Goal: Information Seeking & Learning: Learn about a topic

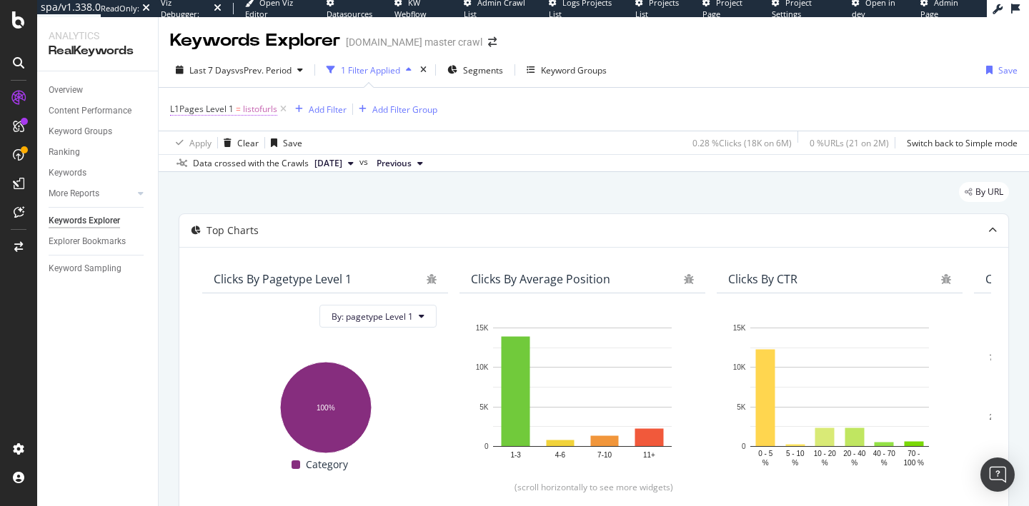
click at [259, 113] on span "listofurls" at bounding box center [260, 109] width 34 height 20
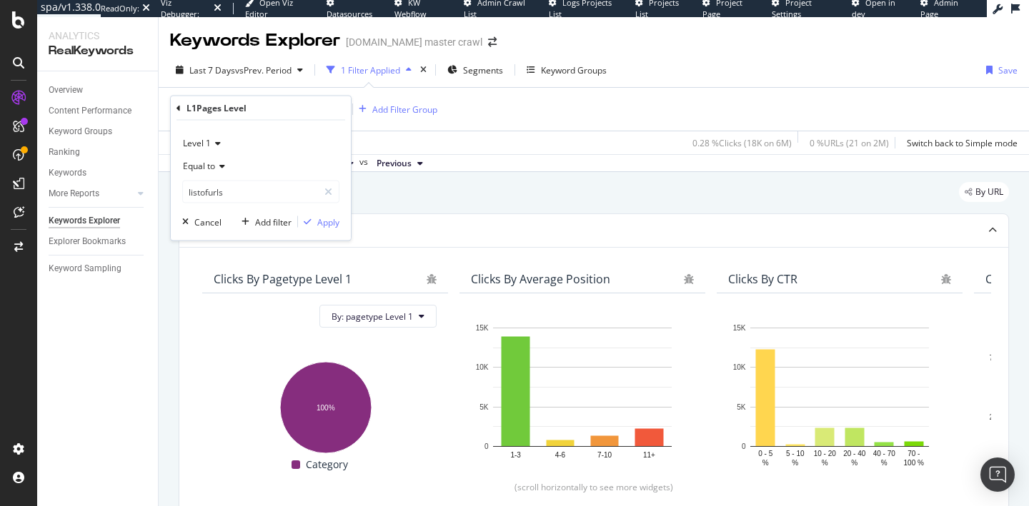
click at [177, 108] on icon at bounding box center [178, 108] width 4 height 9
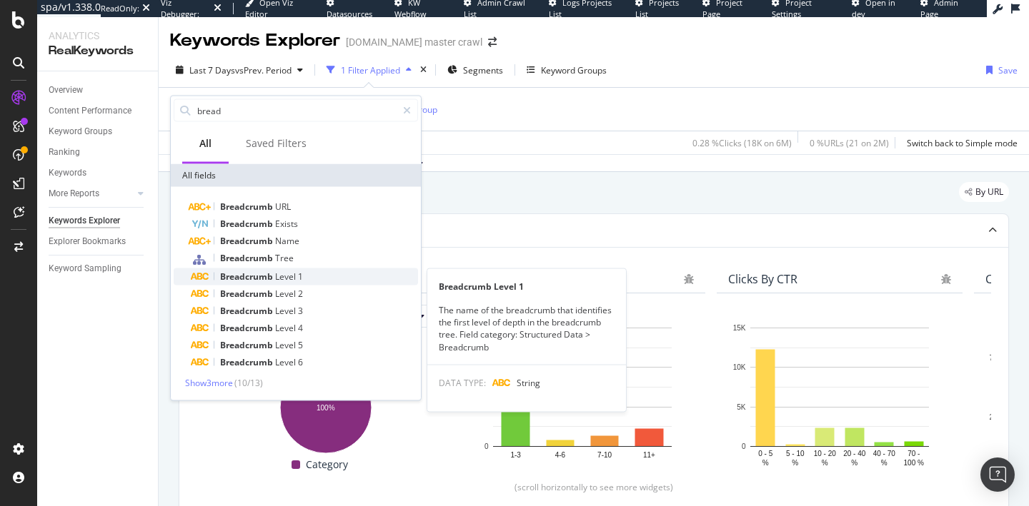
type input "bread"
click at [320, 276] on div "Breadcrumb Level 1" at bounding box center [304, 277] width 227 height 17
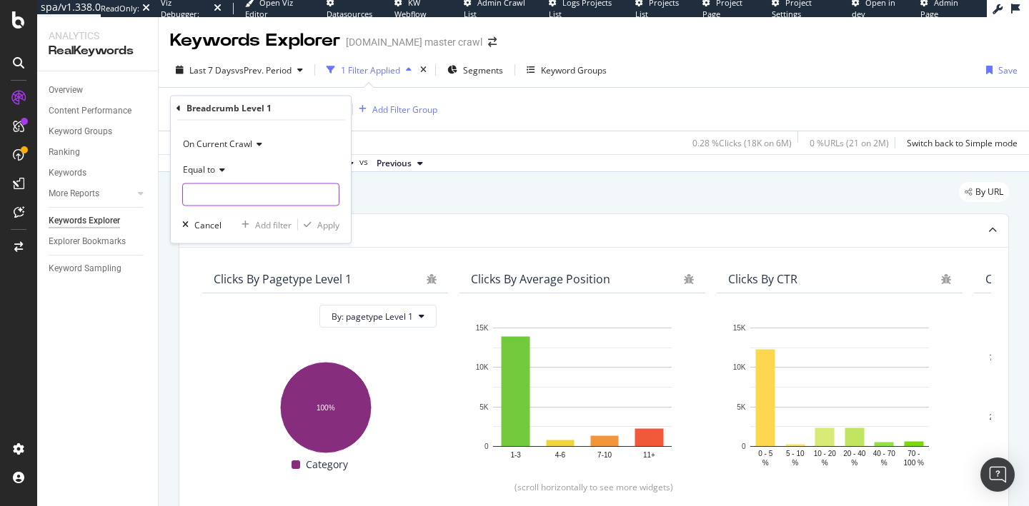
click at [236, 189] on input "text" at bounding box center [261, 195] width 156 height 23
type input "beauty"
click at [326, 223] on div "Apply" at bounding box center [328, 225] width 22 height 12
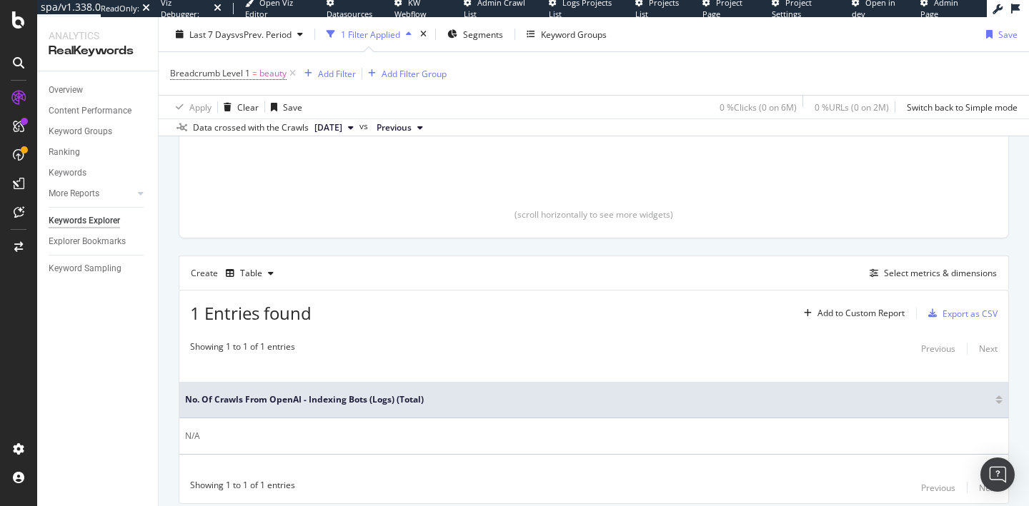
scroll to position [269, 0]
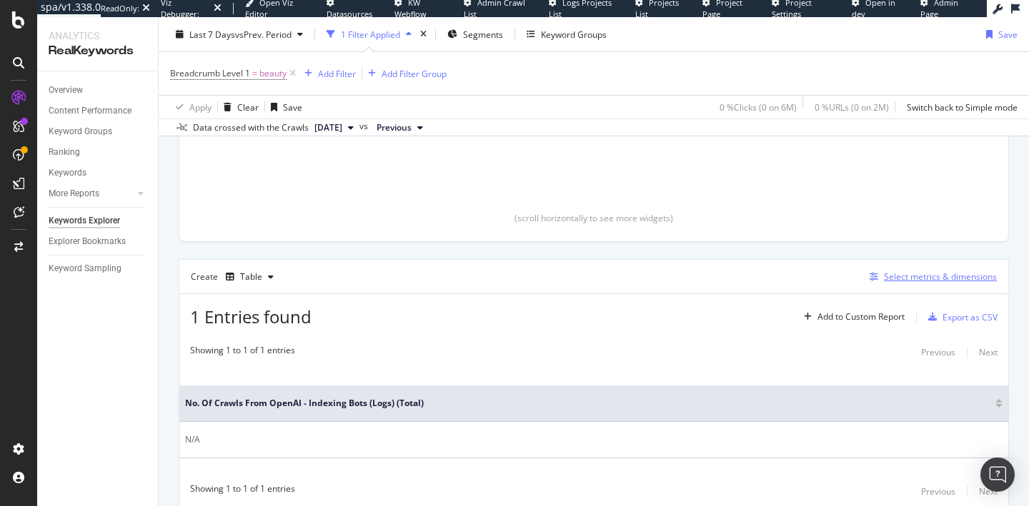
click at [916, 273] on div "Select metrics & dimensions" at bounding box center [940, 277] width 113 height 12
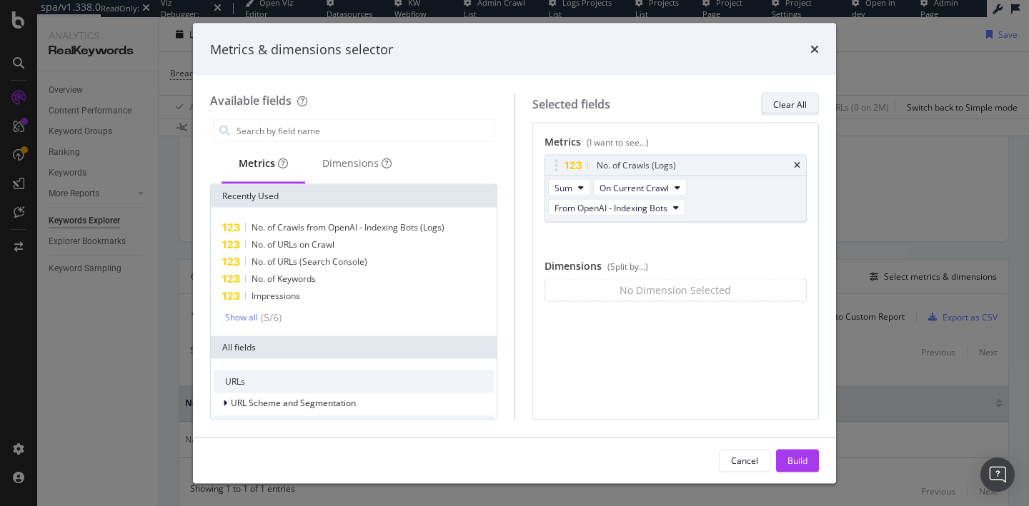
click at [800, 103] on div "Clear All" at bounding box center [790, 104] width 34 height 12
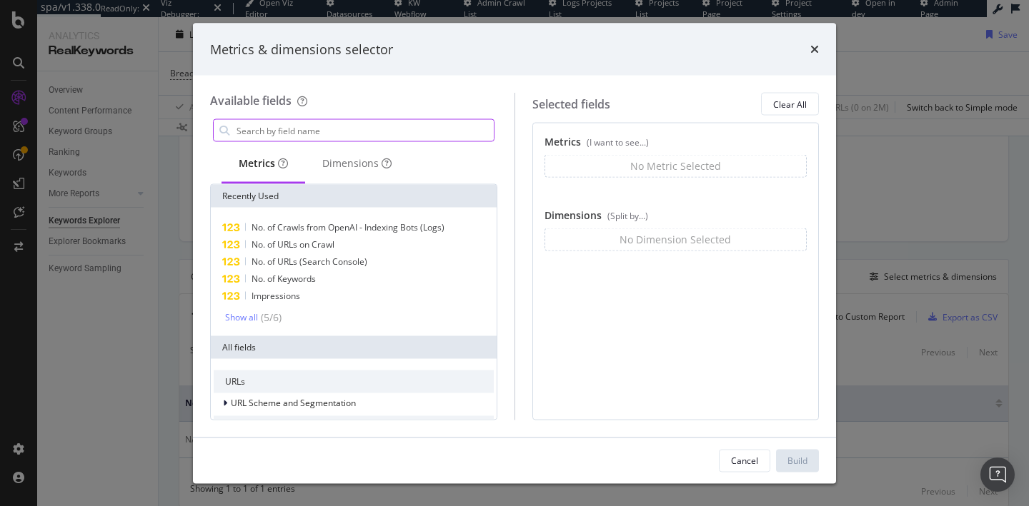
click at [326, 128] on input "modal" at bounding box center [364, 130] width 259 height 21
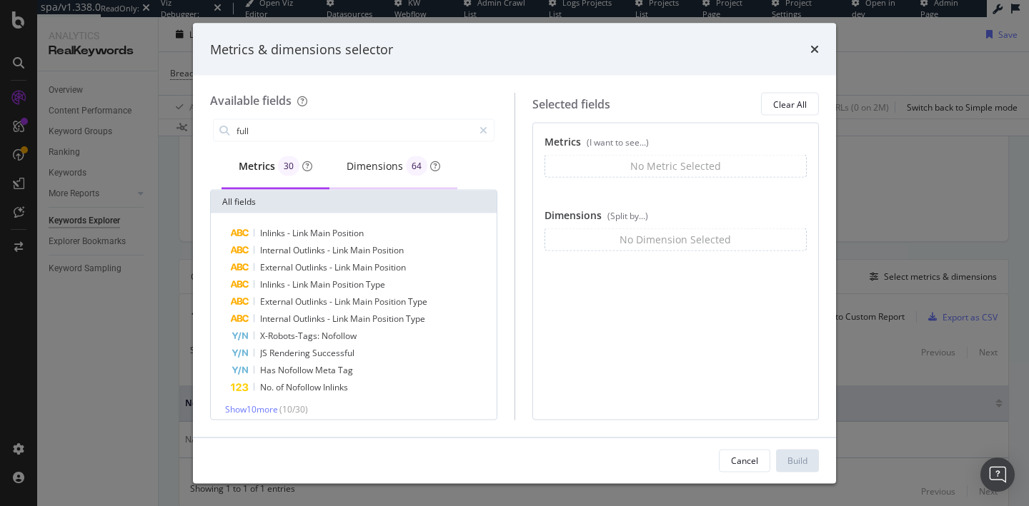
click at [354, 164] on div "Dimensions 64" at bounding box center [393, 166] width 94 height 20
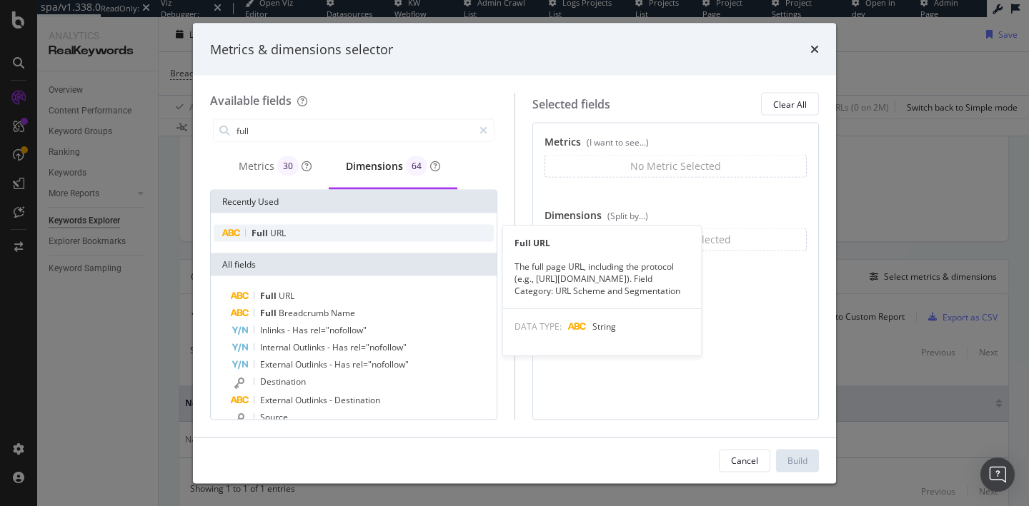
click at [270, 227] on span "URL" at bounding box center [278, 233] width 16 height 12
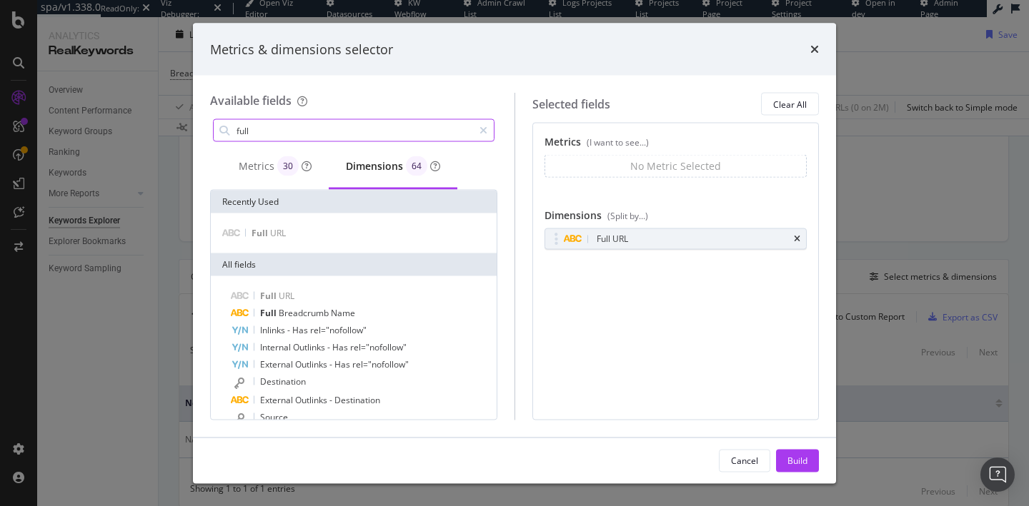
click at [265, 131] on input "full" at bounding box center [354, 130] width 238 height 21
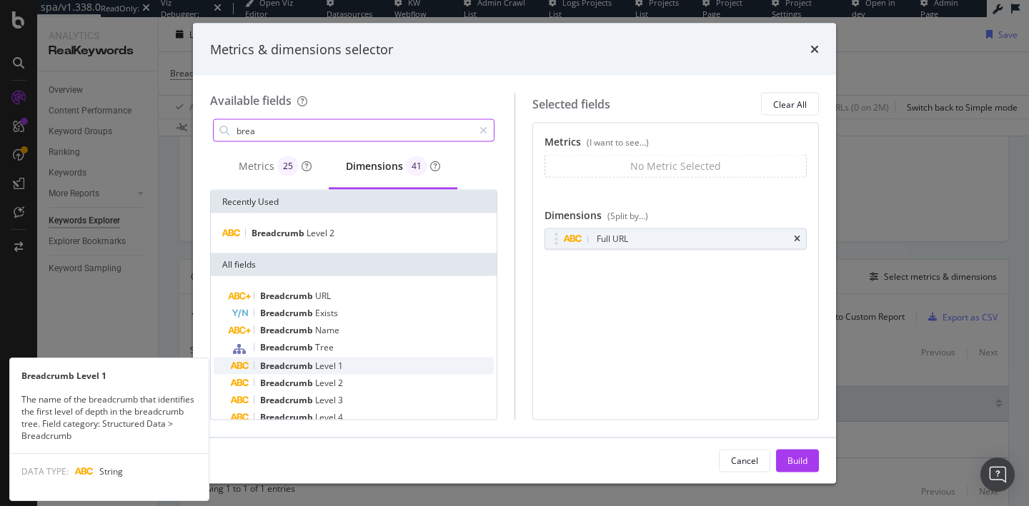
type input "brea"
click at [329, 364] on span "Level" at bounding box center [326, 366] width 23 height 12
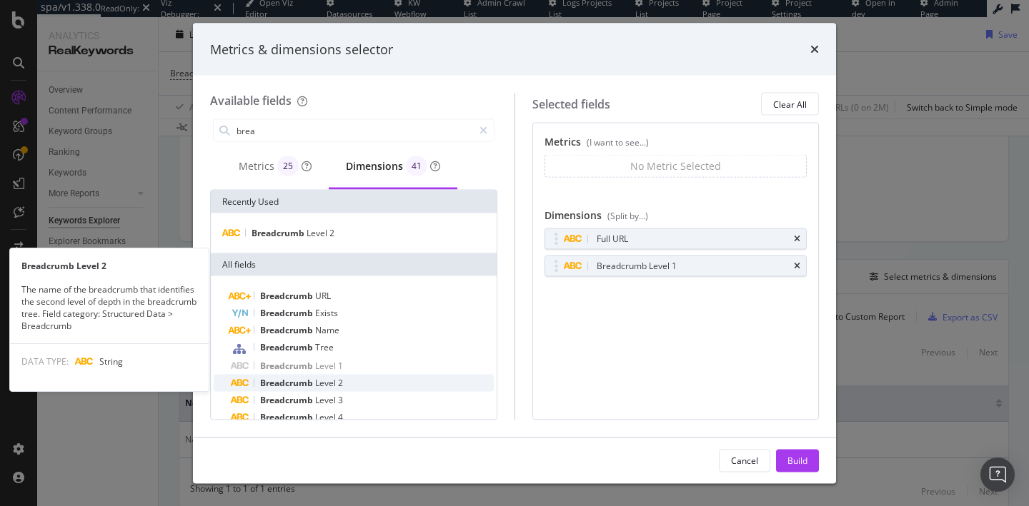
click at [329, 384] on span "Level" at bounding box center [326, 383] width 23 height 12
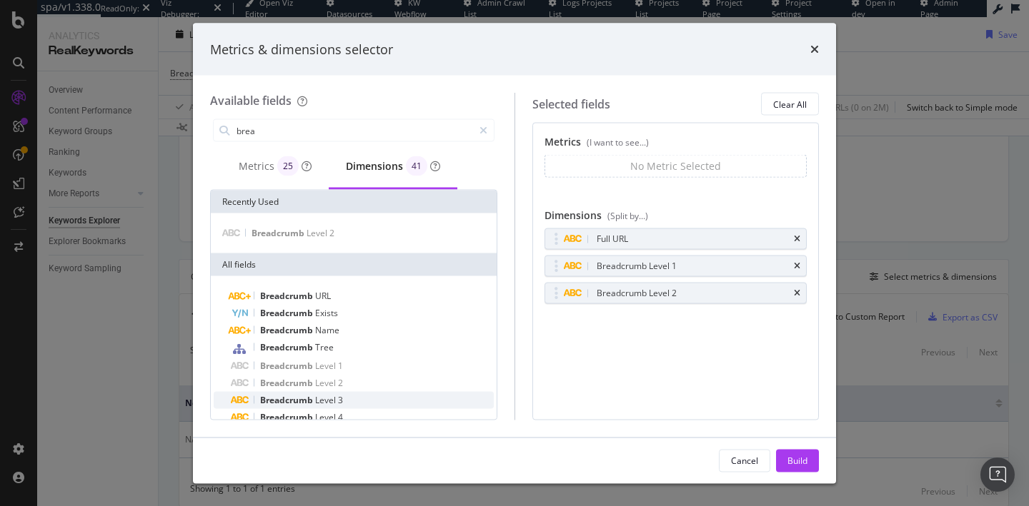
click at [329, 401] on span "Level" at bounding box center [326, 400] width 23 height 12
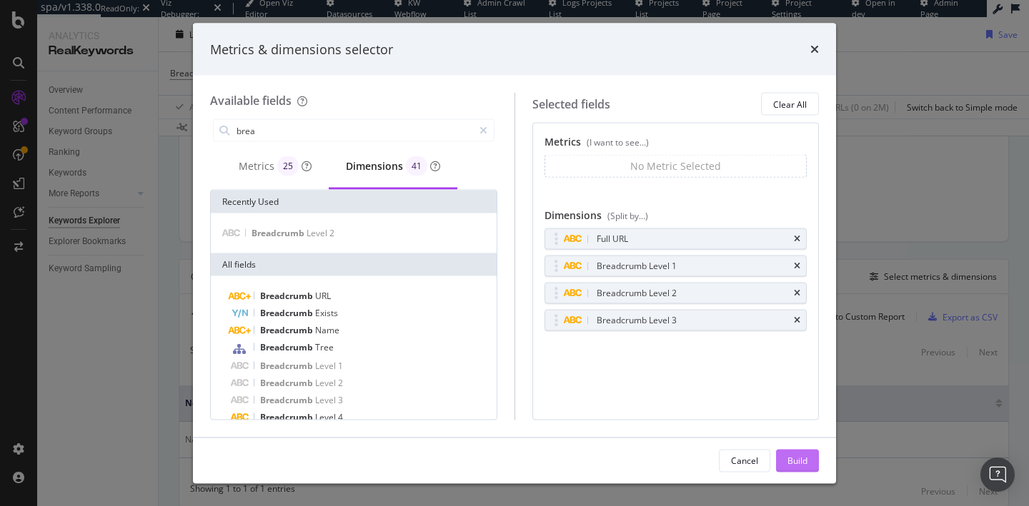
click at [800, 454] on div "Build" at bounding box center [797, 460] width 20 height 12
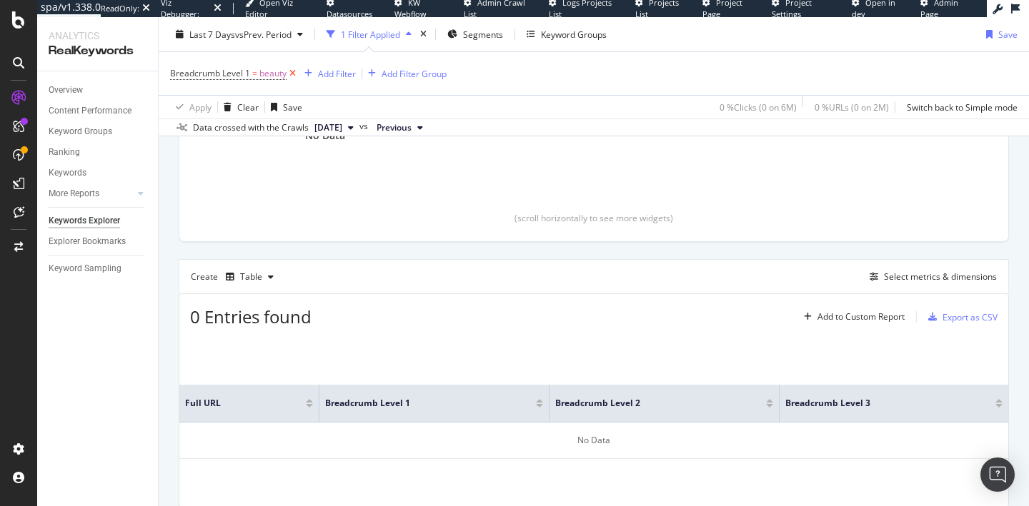
click at [294, 72] on icon at bounding box center [292, 73] width 12 height 14
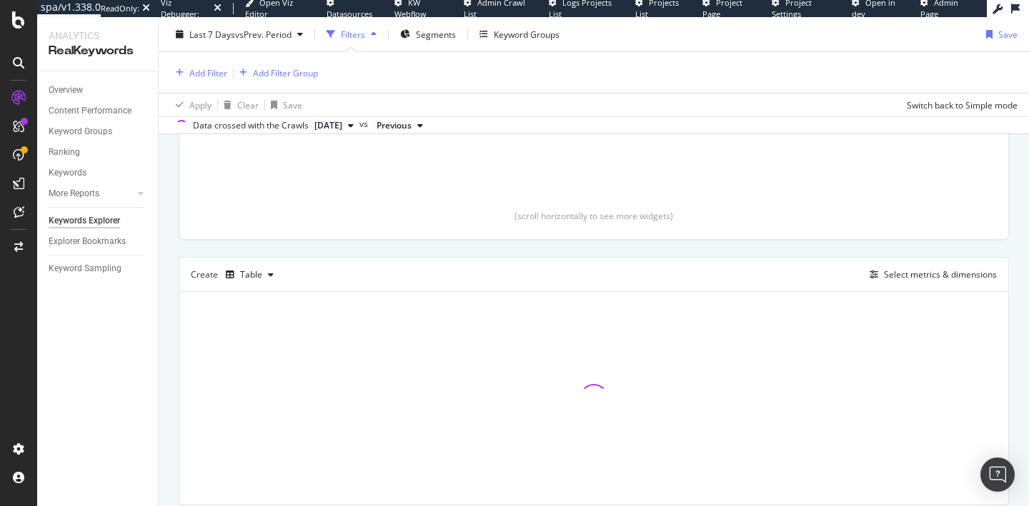
scroll to position [266, 0]
click at [202, 72] on div "Add Filter" at bounding box center [208, 72] width 38 height 12
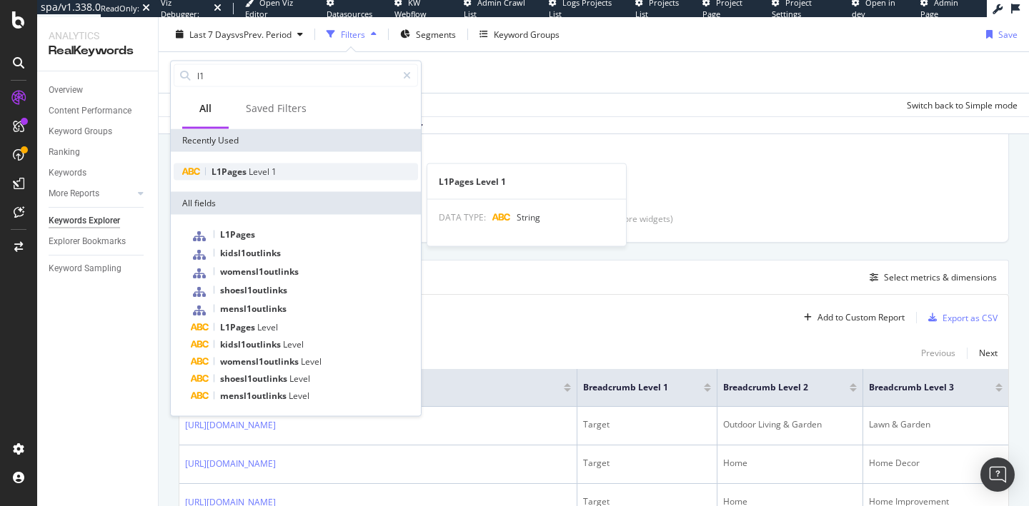
type input "l1"
click at [222, 174] on span "L1Pages" at bounding box center [229, 172] width 37 height 12
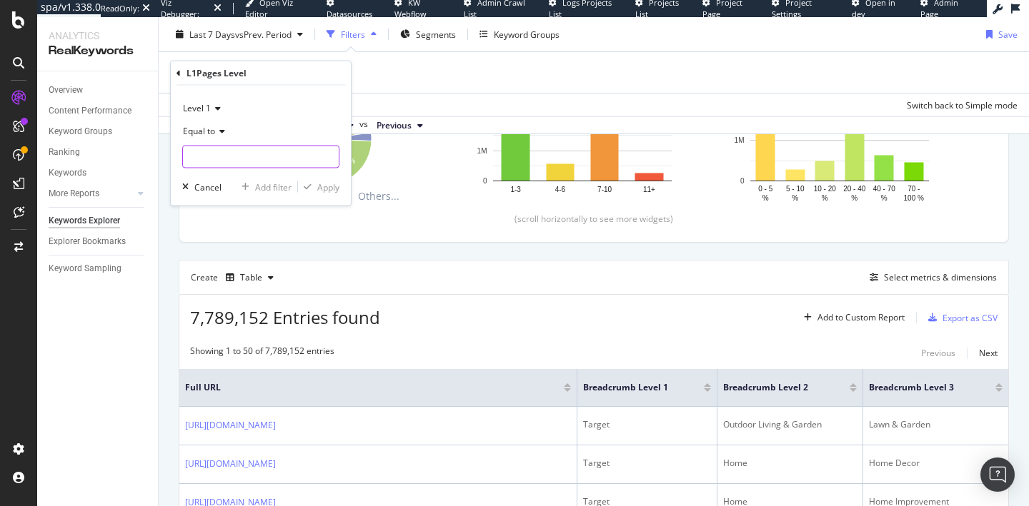
click at [214, 156] on input "text" at bounding box center [261, 157] width 156 height 23
click at [229, 191] on span "listofurls" at bounding box center [244, 191] width 117 height 12
type input "listofurls"
click at [322, 184] on div "Apply" at bounding box center [328, 187] width 22 height 12
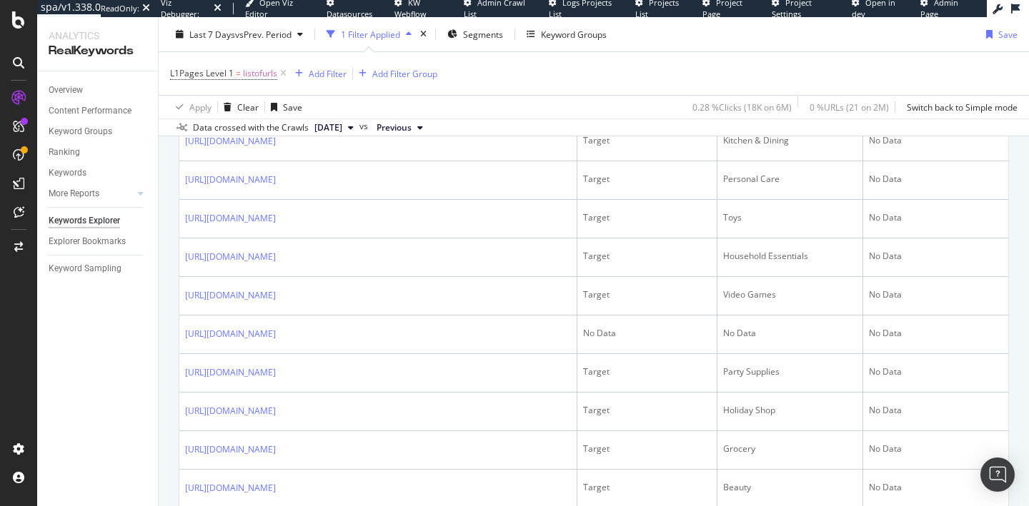
scroll to position [921, 0]
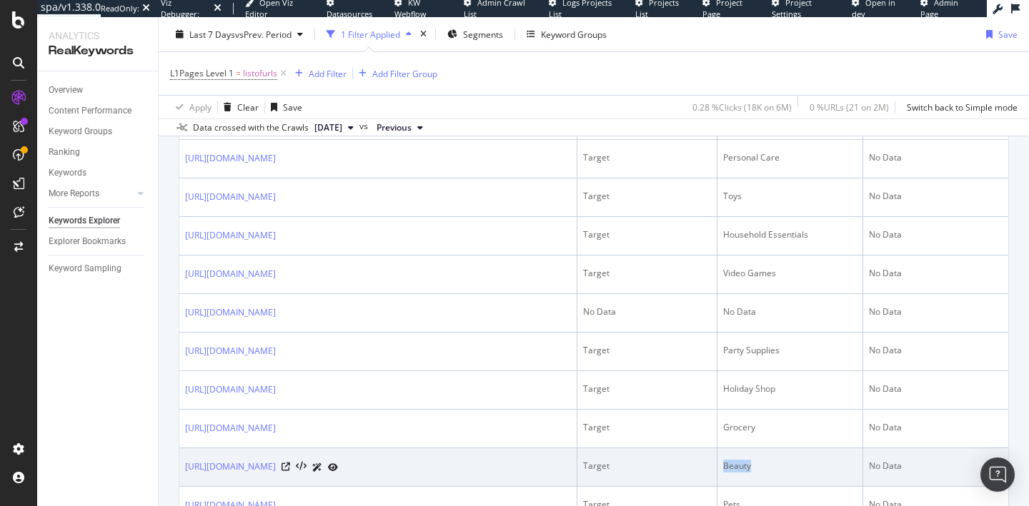
drag, startPoint x: 750, startPoint y: 466, endPoint x: 724, endPoint y: 467, distance: 26.4
click at [724, 467] on div "Beauty" at bounding box center [790, 466] width 134 height 13
copy div "Beauty"
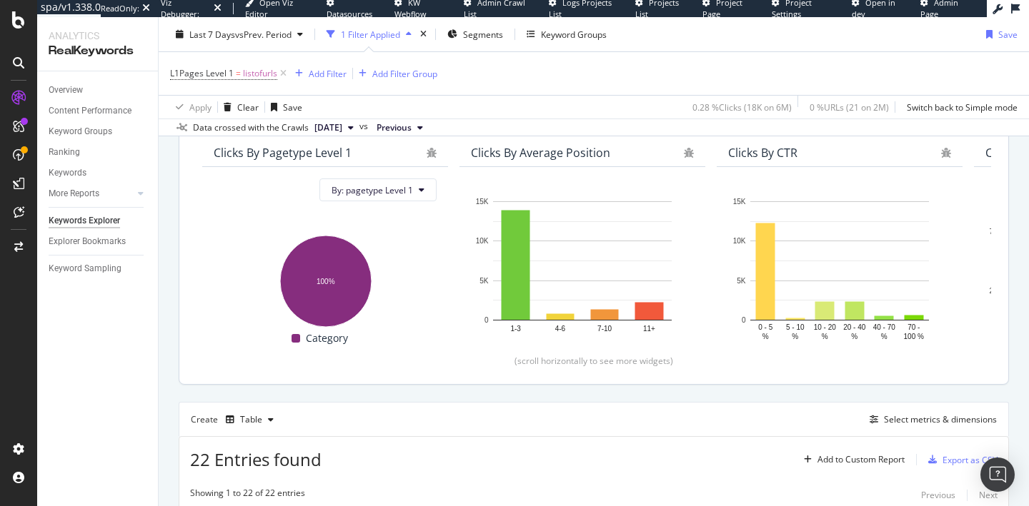
scroll to position [26, 0]
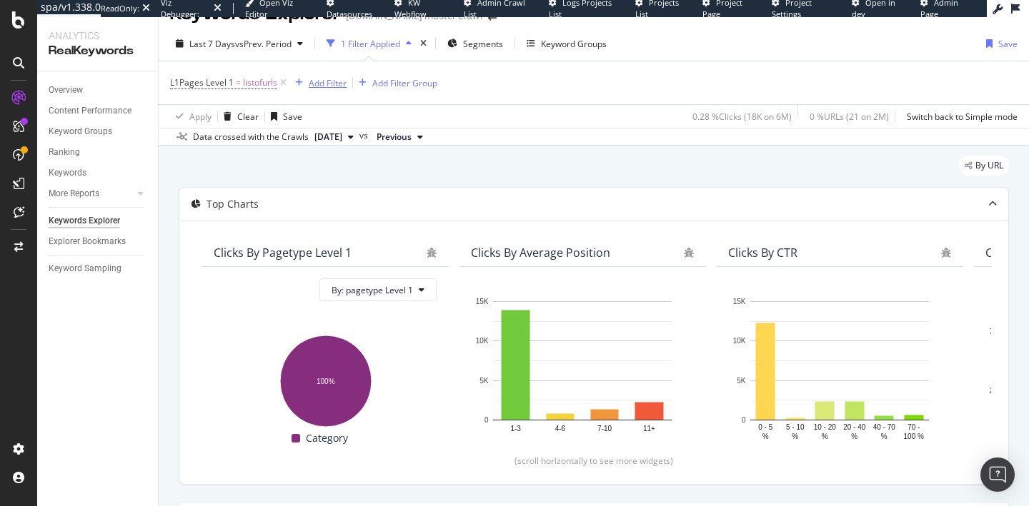
click at [323, 84] on div "Add Filter" at bounding box center [328, 83] width 38 height 12
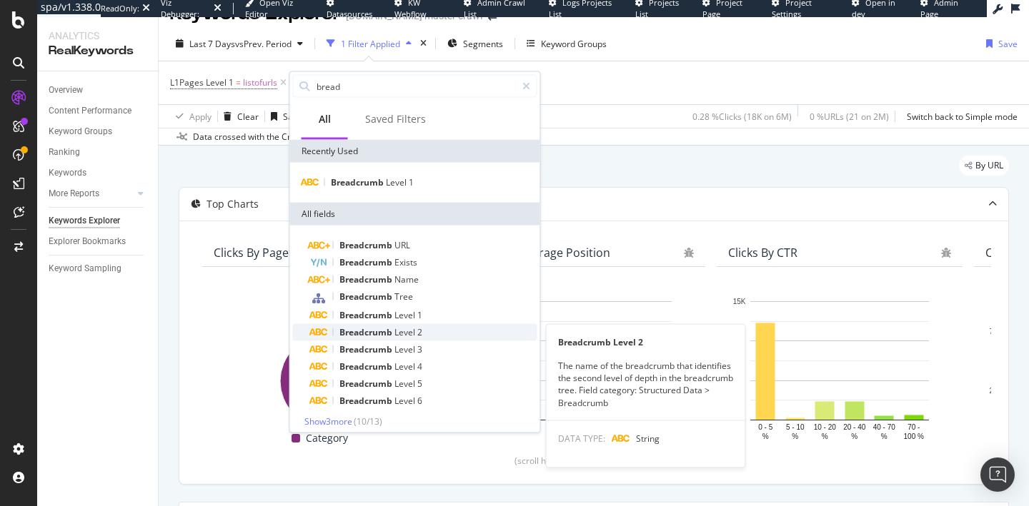
type input "bread"
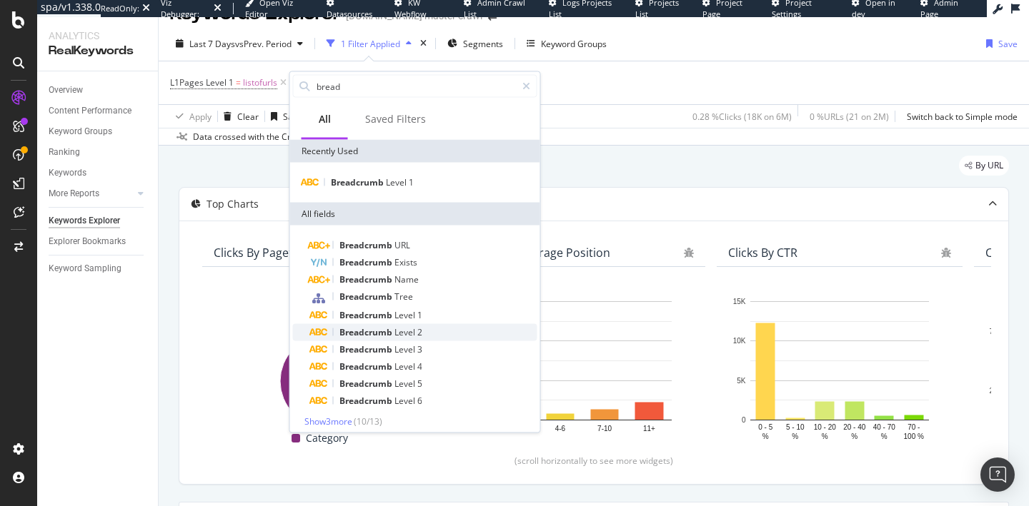
click at [400, 329] on span "Level" at bounding box center [405, 332] width 23 height 12
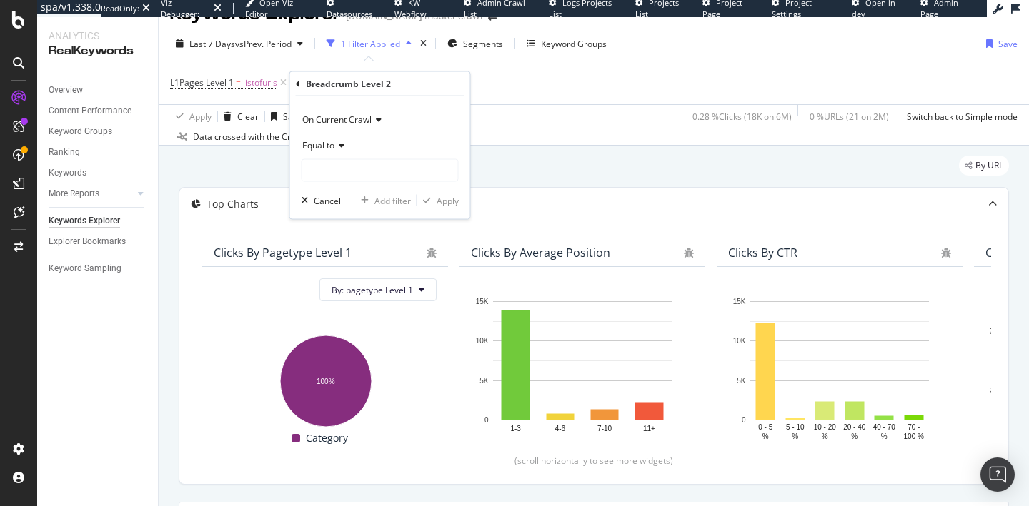
click at [321, 156] on div "Equal to" at bounding box center [379, 158] width 157 height 49
click at [321, 166] on input "text" at bounding box center [380, 170] width 156 height 23
paste input "Beauty"
type input "Beauty"
click at [449, 199] on div "Apply" at bounding box center [447, 200] width 22 height 12
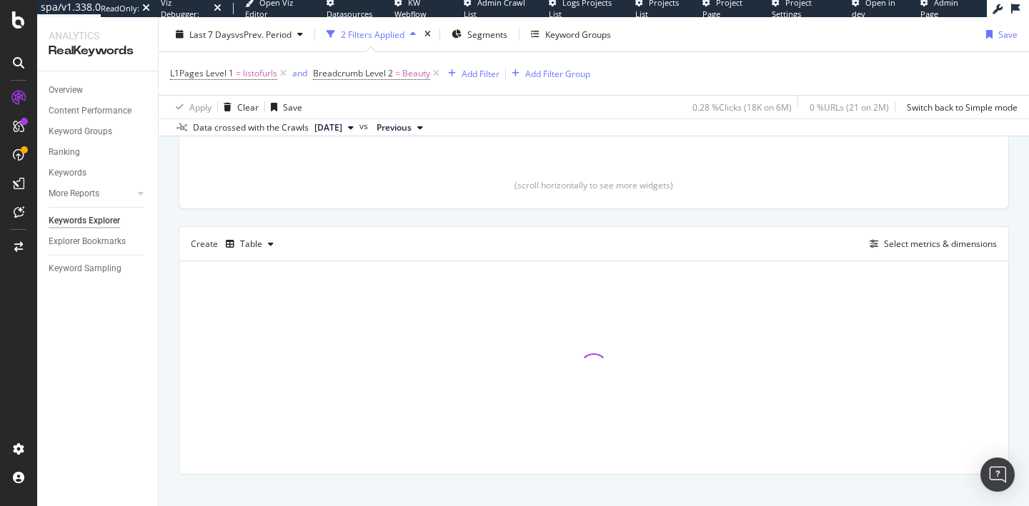
scroll to position [304, 0]
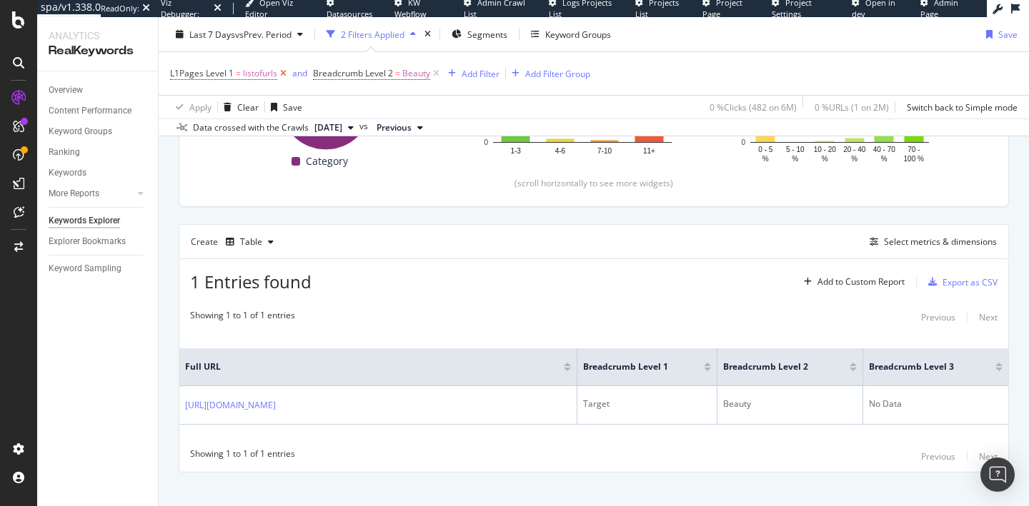
click at [281, 74] on icon at bounding box center [283, 73] width 12 height 14
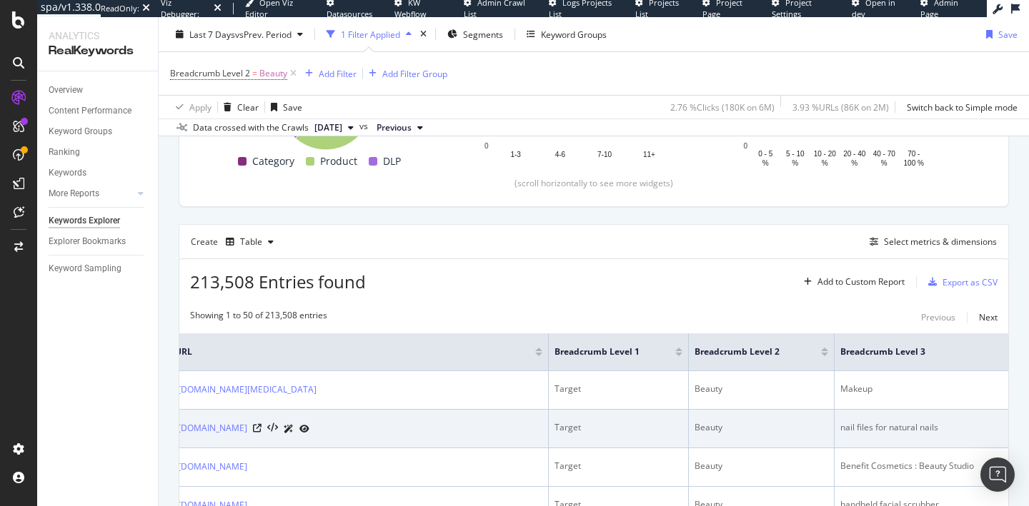
scroll to position [0, 81]
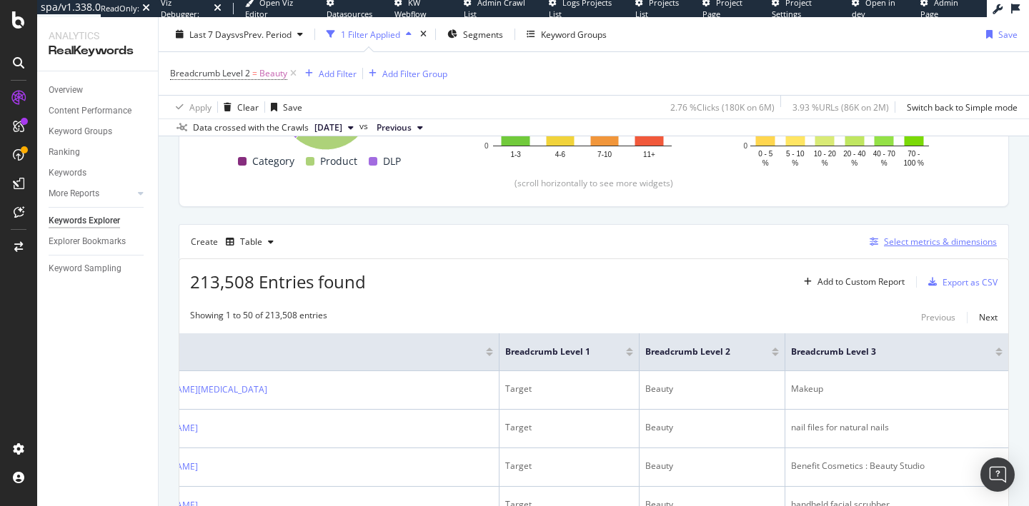
click at [906, 245] on div "Select metrics & dimensions" at bounding box center [940, 242] width 113 height 12
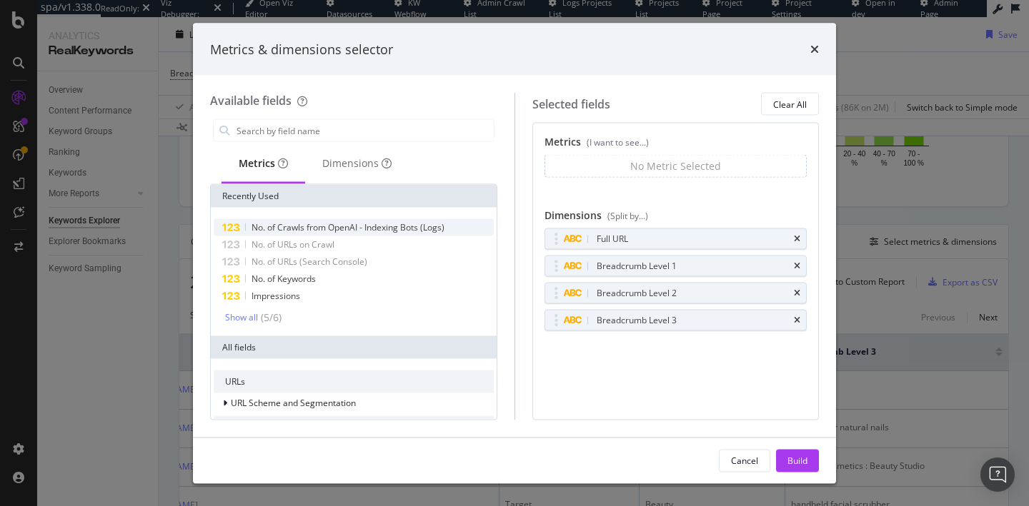
click at [380, 223] on span "No. of Crawls from OpenAI - Indexing Bots (Logs)" at bounding box center [347, 227] width 193 height 12
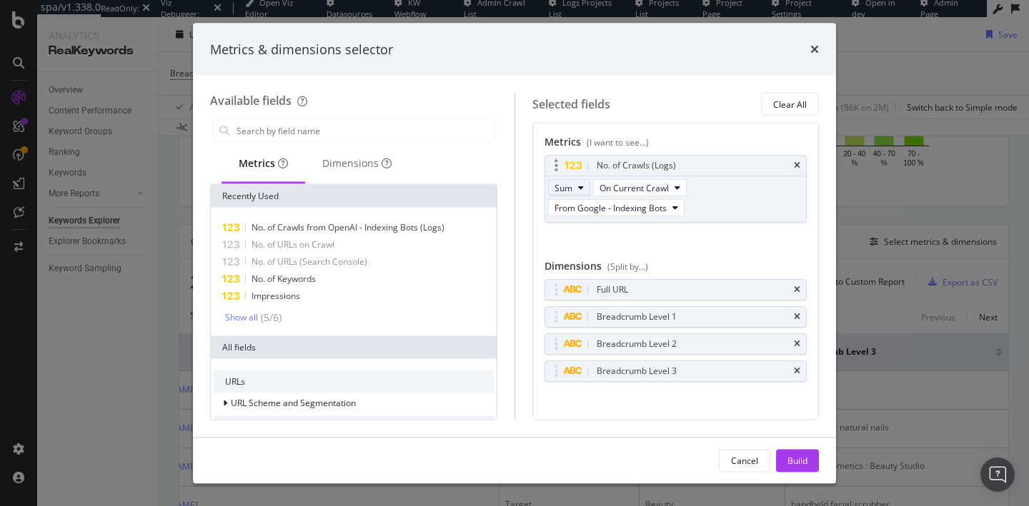
click at [582, 187] on icon "modal" at bounding box center [581, 188] width 6 height 9
click at [676, 249] on div "No. of Crawls (Logs) Sum On Current Crawl From Google - Indexing Bots You can u…" at bounding box center [675, 204] width 263 height 99
click at [669, 187] on button "On Current Crawl" at bounding box center [640, 187] width 94 height 17
click at [556, 236] on div "No. of Crawls (Logs) Sum On Current Crawl From Google - Indexing Bots You can u…" at bounding box center [675, 204] width 263 height 99
click at [806, 462] on div "Build" at bounding box center [797, 460] width 20 height 12
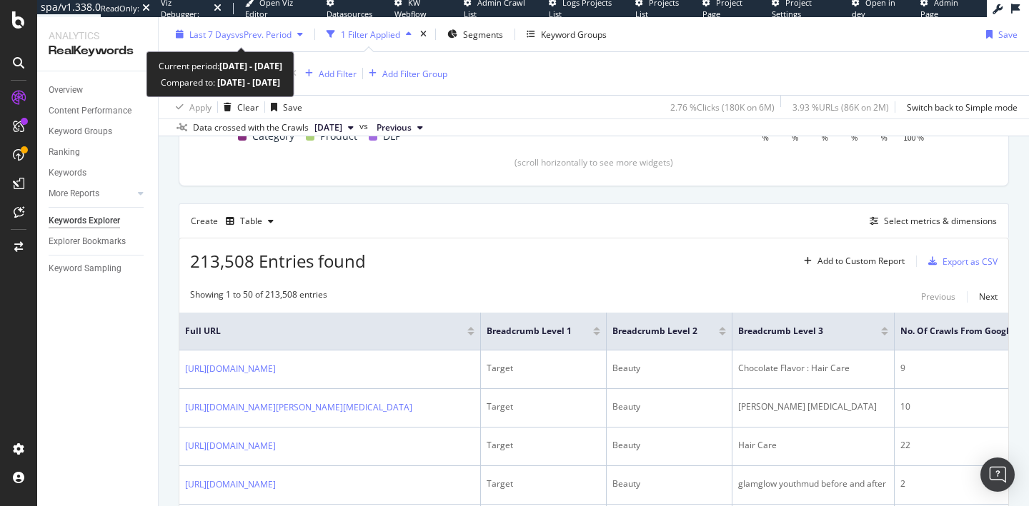
click at [232, 34] on span "Last 7 Days" at bounding box center [212, 34] width 46 height 12
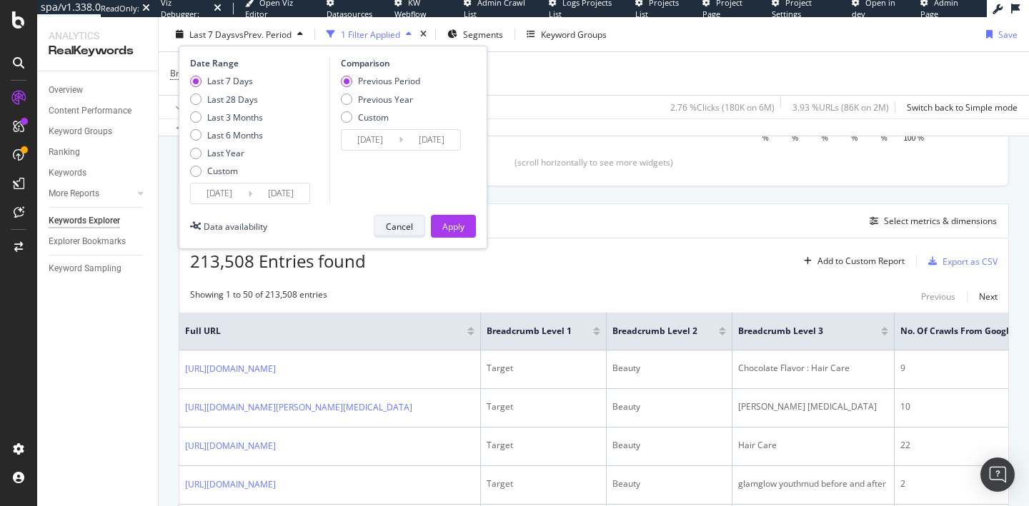
click at [395, 221] on div "Cancel" at bounding box center [399, 226] width 27 height 12
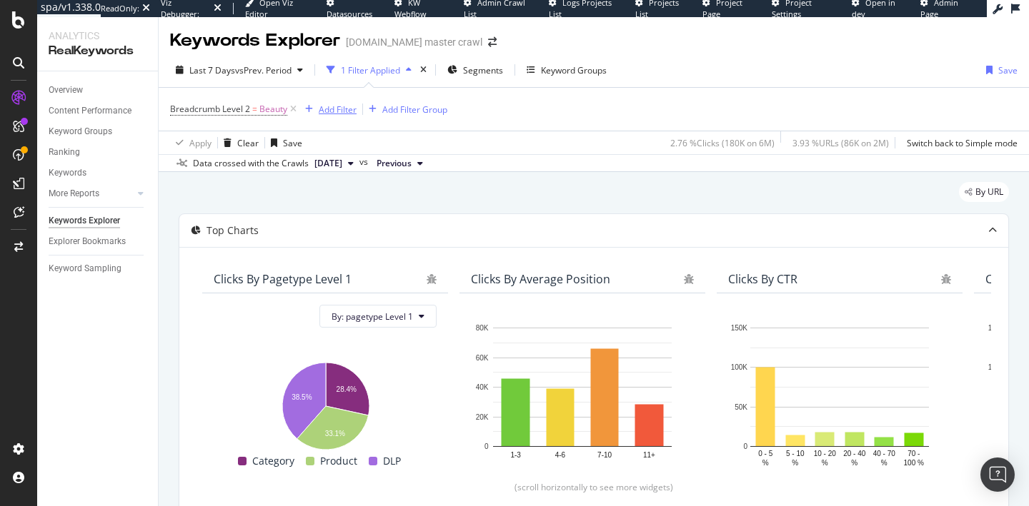
click at [345, 110] on div "Add Filter" at bounding box center [338, 110] width 38 height 12
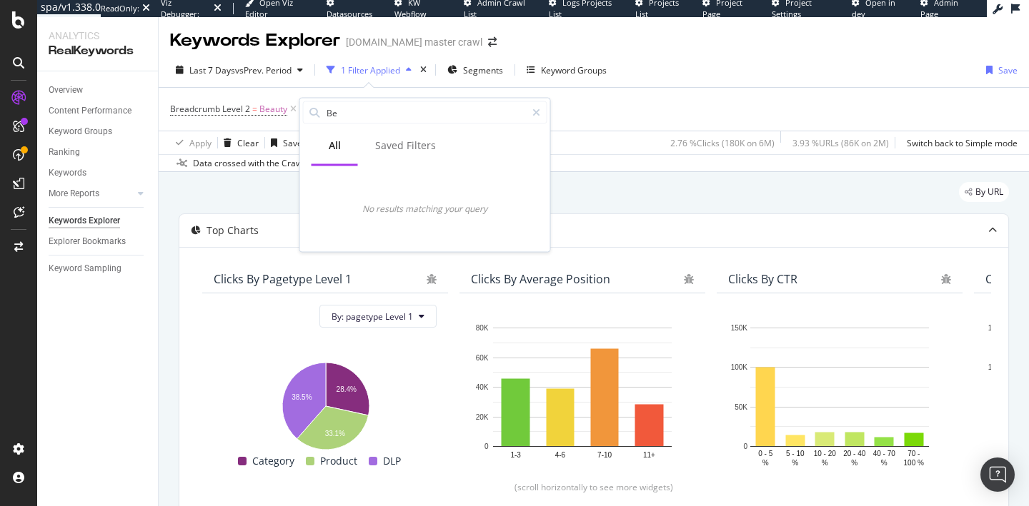
type input "B"
type input "b"
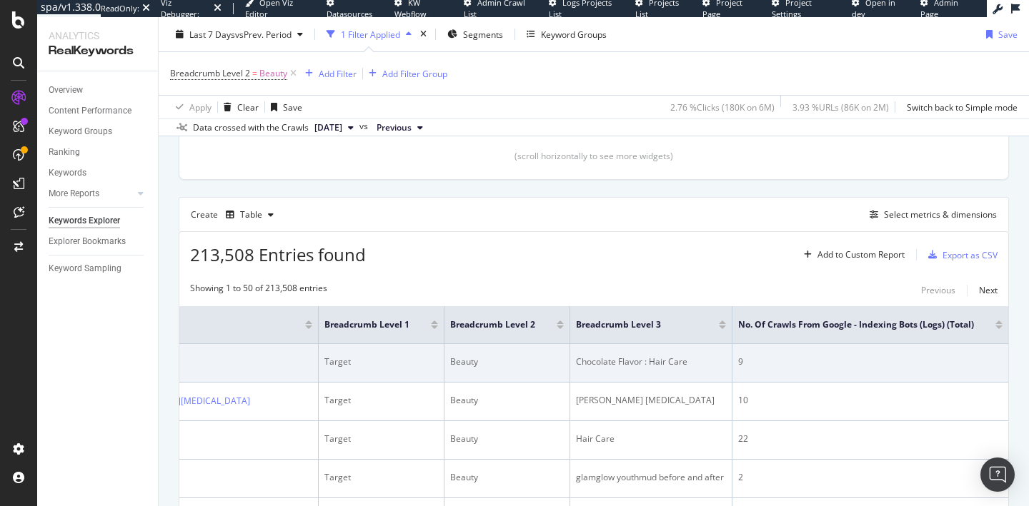
scroll to position [0, 219]
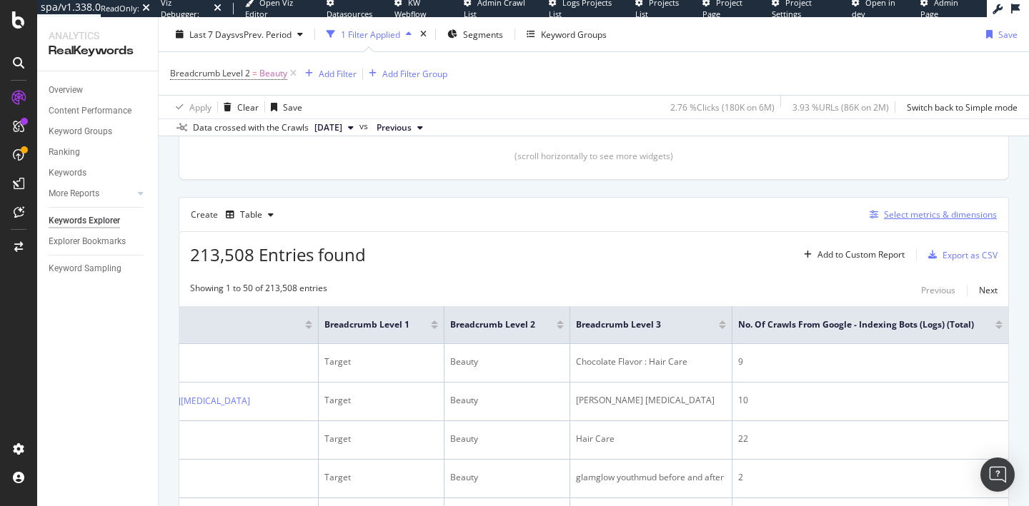
click at [929, 211] on div "Select metrics & dimensions" at bounding box center [940, 215] width 113 height 12
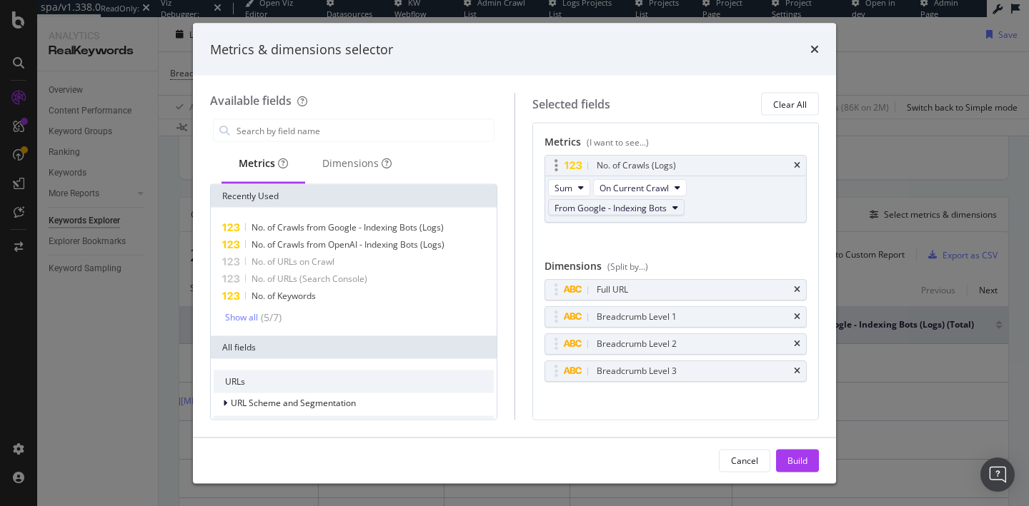
click at [602, 209] on span "From Google - Indexing Bots" at bounding box center [610, 207] width 112 height 12
click at [578, 184] on icon "modal" at bounding box center [581, 188] width 6 height 9
click at [665, 232] on div "No. of Crawls (Logs) Sum On Current Crawl From Google - Indexing Bots You can u…" at bounding box center [675, 204] width 263 height 99
click at [674, 201] on button "From Google - Indexing Bots" at bounding box center [616, 207] width 136 height 17
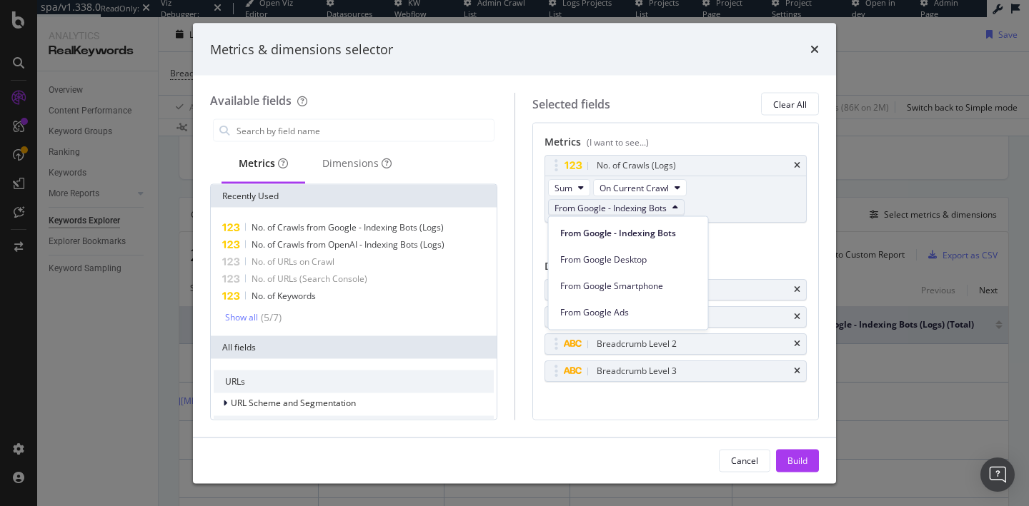
click at [754, 258] on div "Metrics (I want to see...) No. of Crawls (Logs) Sum On Current Crawl From Googl…" at bounding box center [675, 274] width 263 height 278
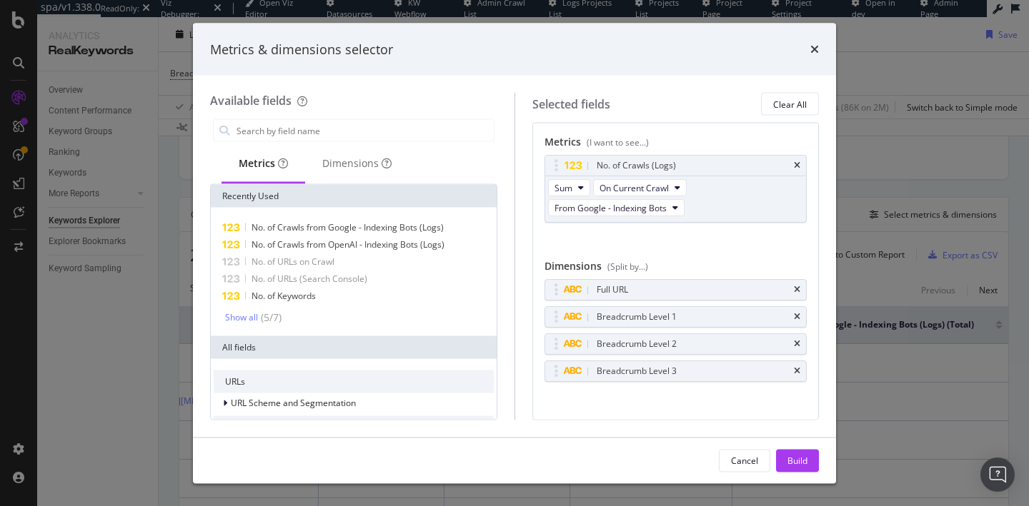
click at [818, 41] on div "times" at bounding box center [814, 49] width 9 height 19
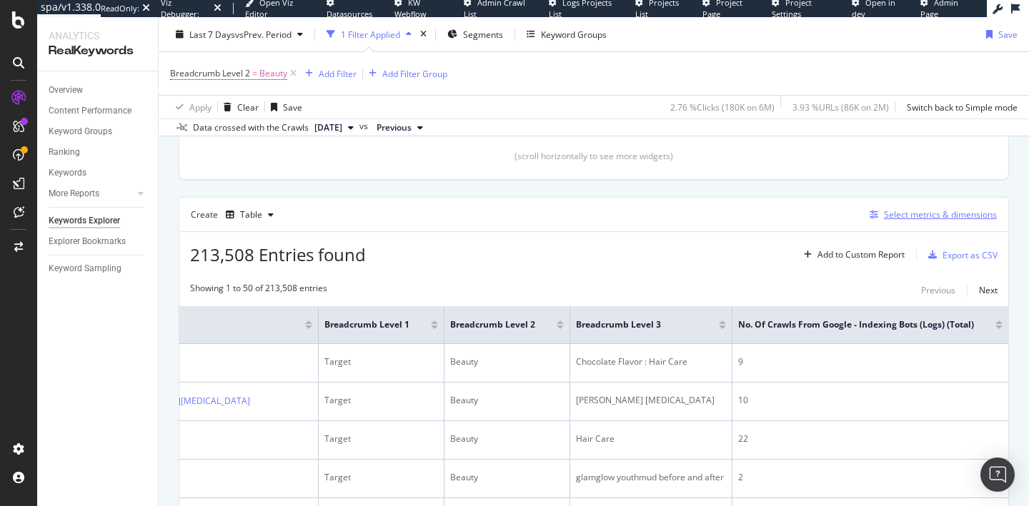
click at [936, 218] on div "Select metrics & dimensions" at bounding box center [940, 215] width 113 height 12
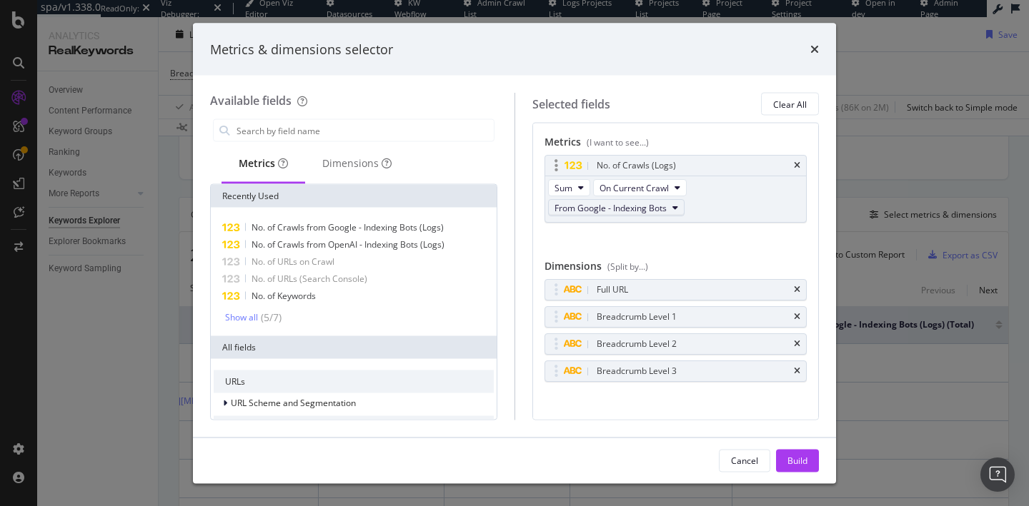
click at [635, 209] on span "From Google - Indexing Bots" at bounding box center [610, 207] width 112 height 12
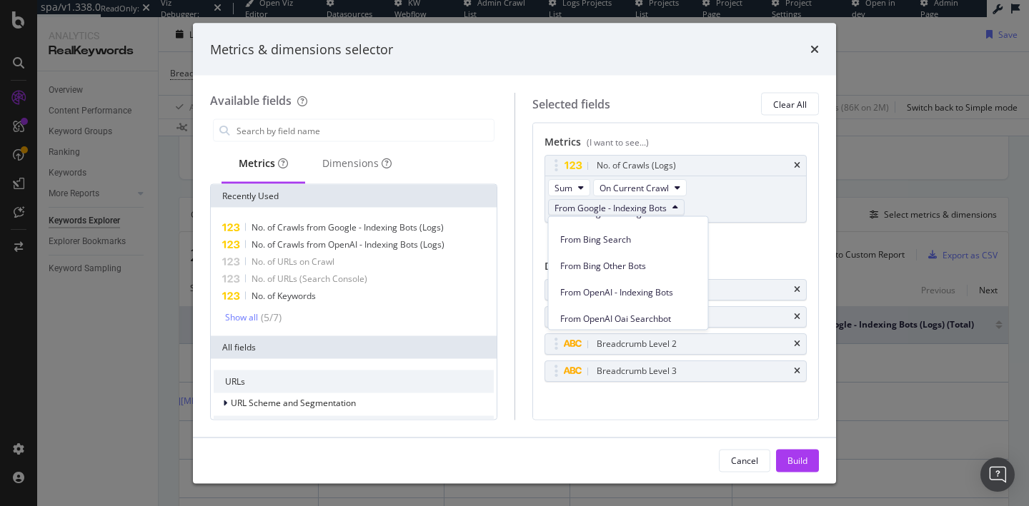
scroll to position [180, 0]
click at [619, 287] on span "From OpenAI - Indexing Bots" at bounding box center [628, 290] width 136 height 13
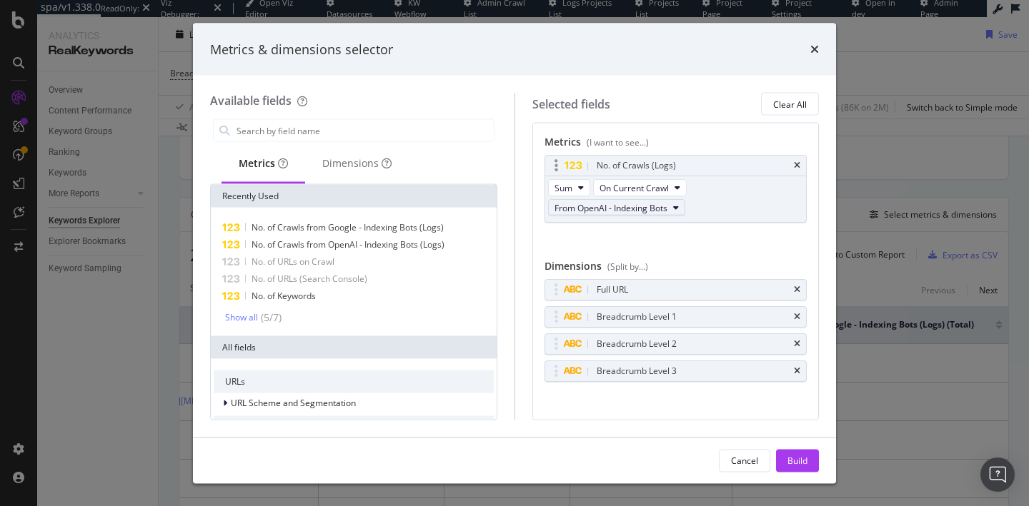
click at [629, 215] on button "From OpenAI - Indexing Bots" at bounding box center [616, 207] width 137 height 17
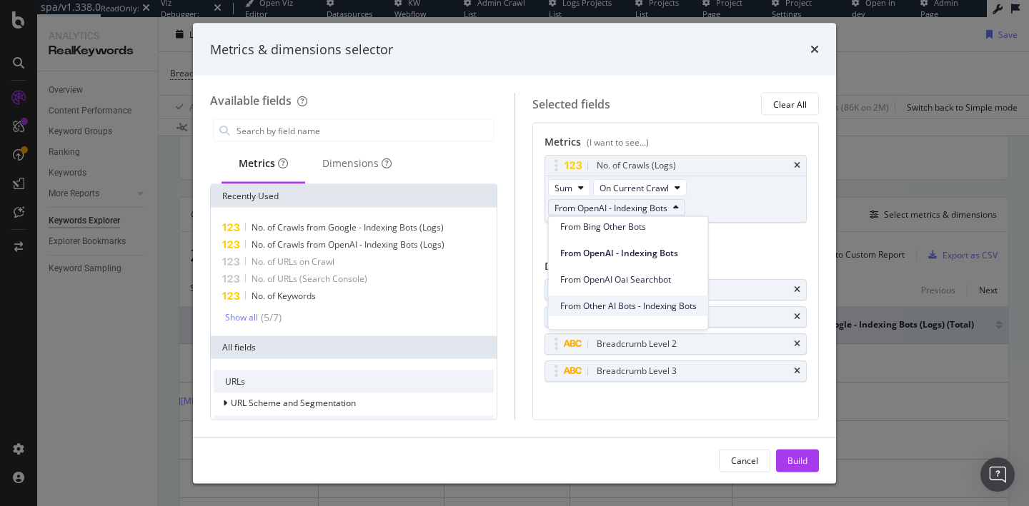
scroll to position [211, 0]
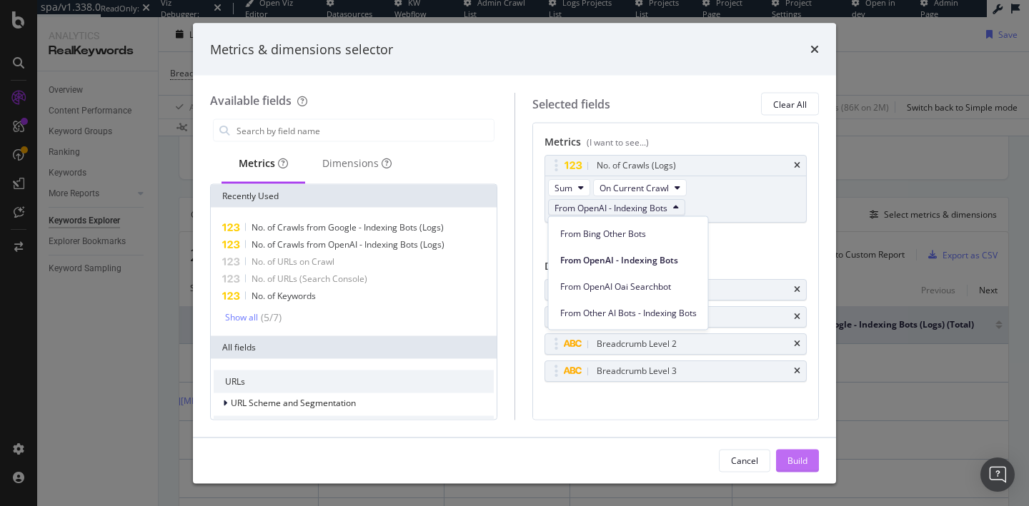
click at [801, 453] on div "Build" at bounding box center [797, 460] width 20 height 21
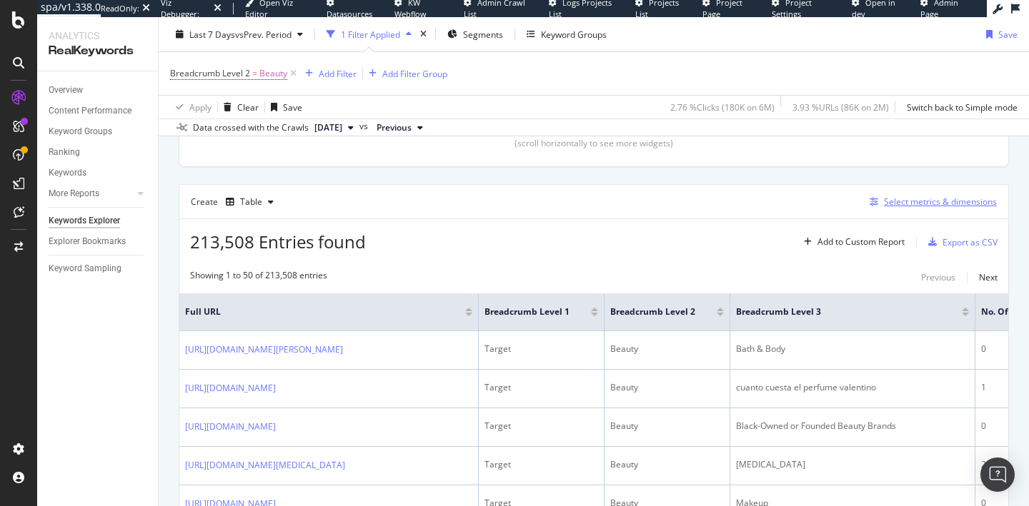
click at [916, 203] on div "Select metrics & dimensions" at bounding box center [940, 202] width 113 height 12
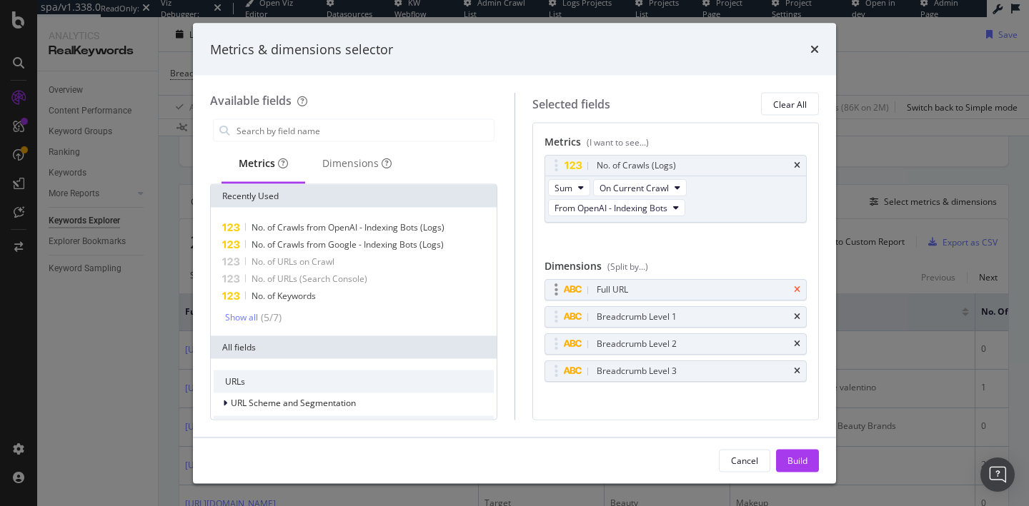
click at [799, 287] on icon "times" at bounding box center [797, 290] width 6 height 9
click at [799, 313] on icon "times" at bounding box center [797, 317] width 6 height 9
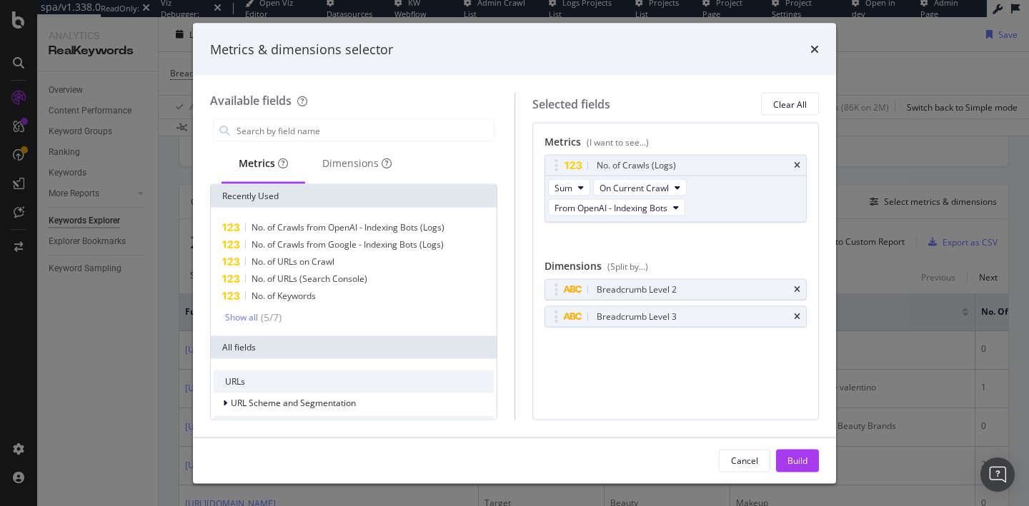
click at [799, 287] on icon "times" at bounding box center [797, 290] width 6 height 9
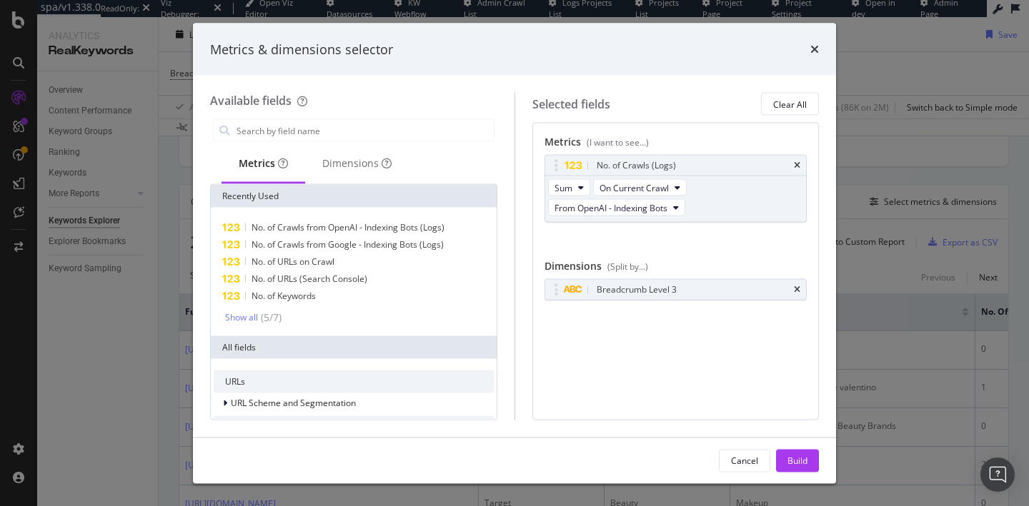
click at [799, 287] on icon "times" at bounding box center [797, 290] width 6 height 9
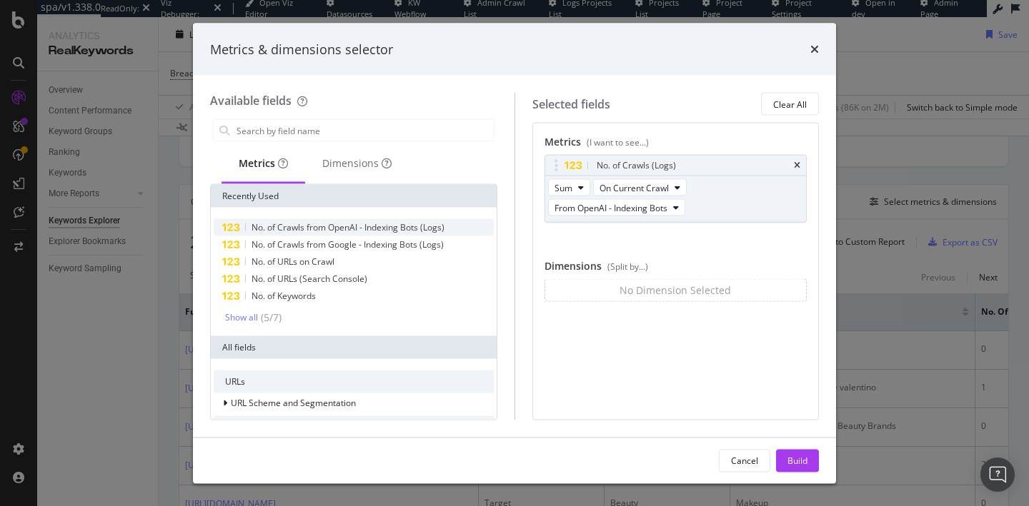
click at [396, 227] on span "No. of Crawls from OpenAI - Indexing Bots (Logs)" at bounding box center [347, 227] width 193 height 12
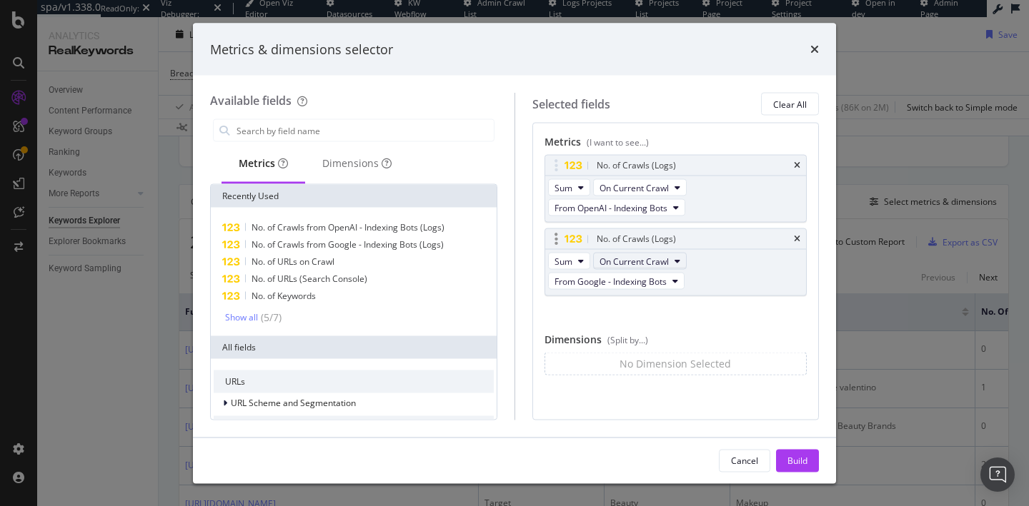
click at [639, 261] on span "On Current Crawl" at bounding box center [633, 261] width 69 height 12
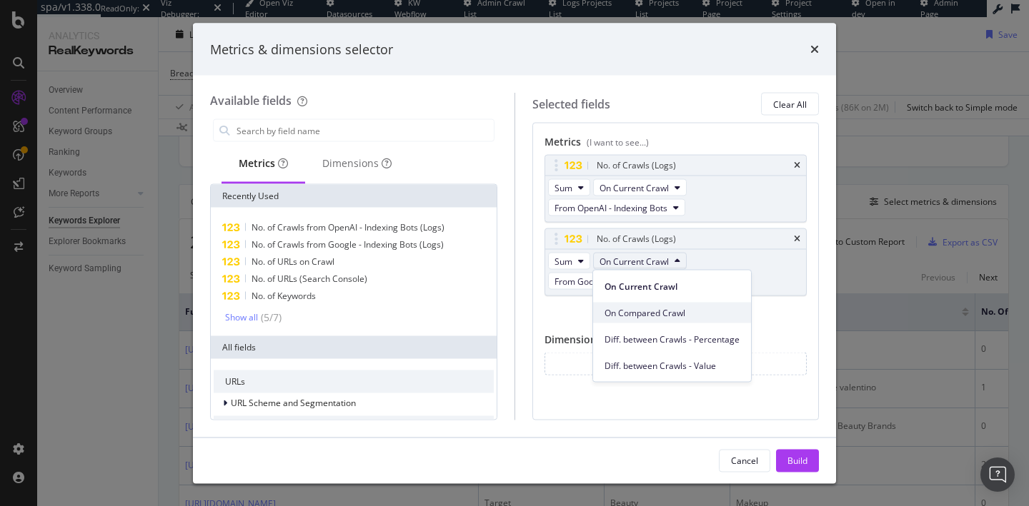
click at [643, 315] on span "On Compared Crawl" at bounding box center [671, 312] width 135 height 13
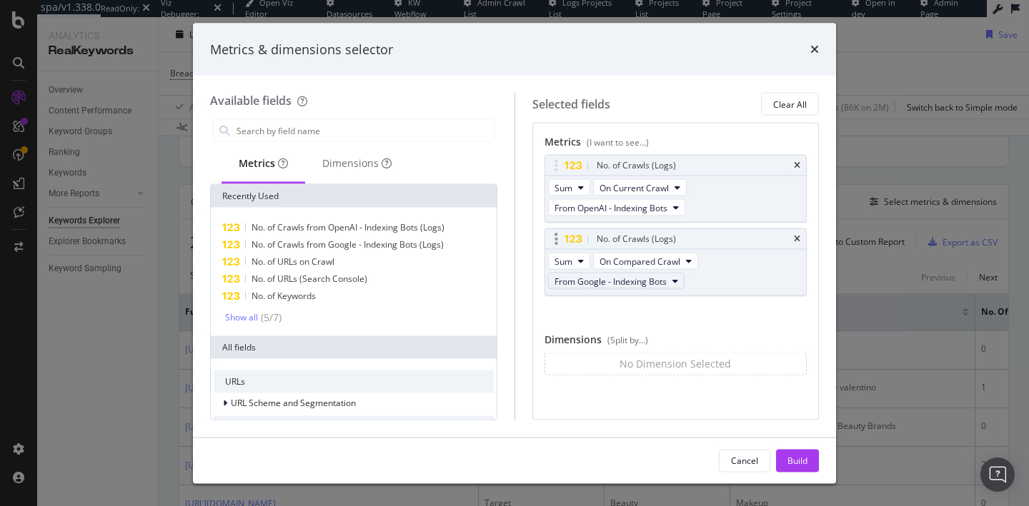
click at [629, 288] on button "From Google - Indexing Bots" at bounding box center [616, 281] width 136 height 17
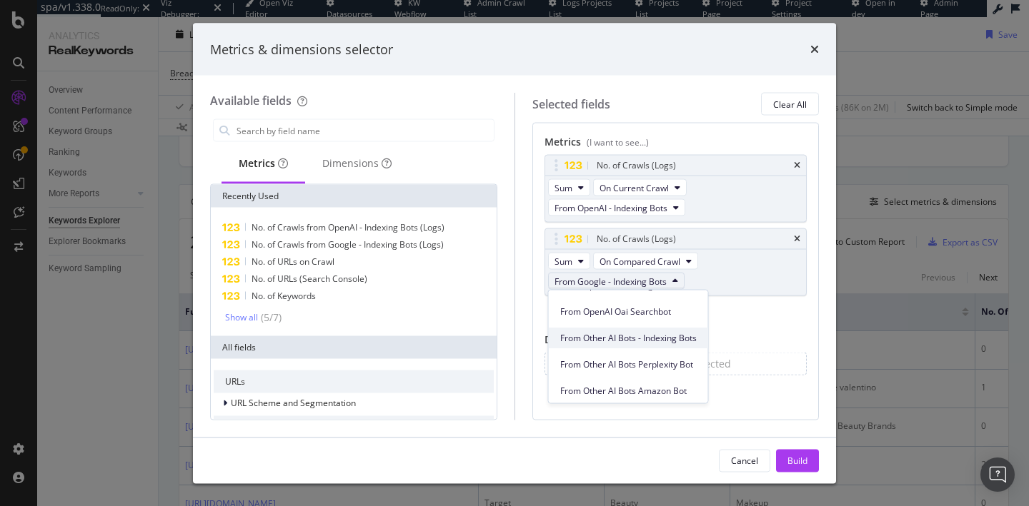
scroll to position [241, 0]
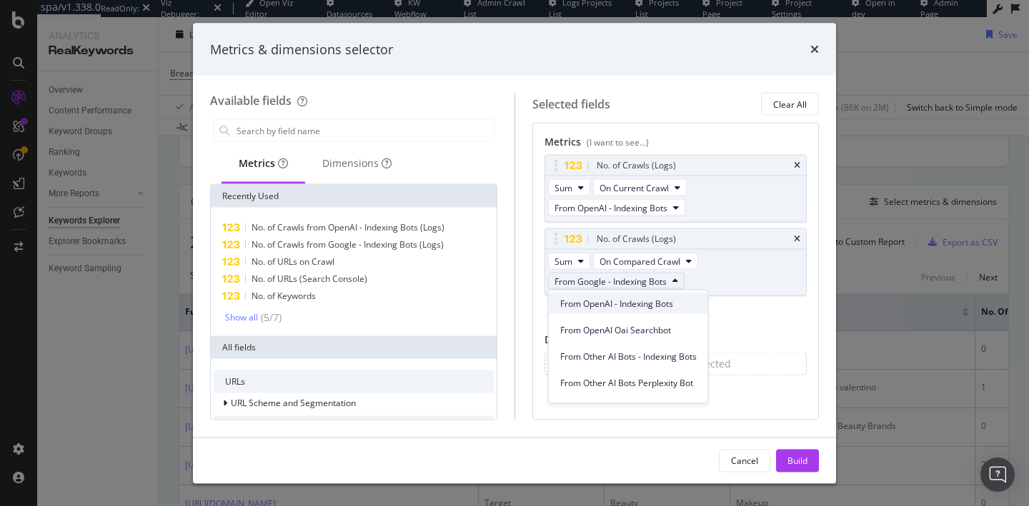
click at [625, 308] on span "From OpenAI - Indexing Bots" at bounding box center [628, 303] width 136 height 13
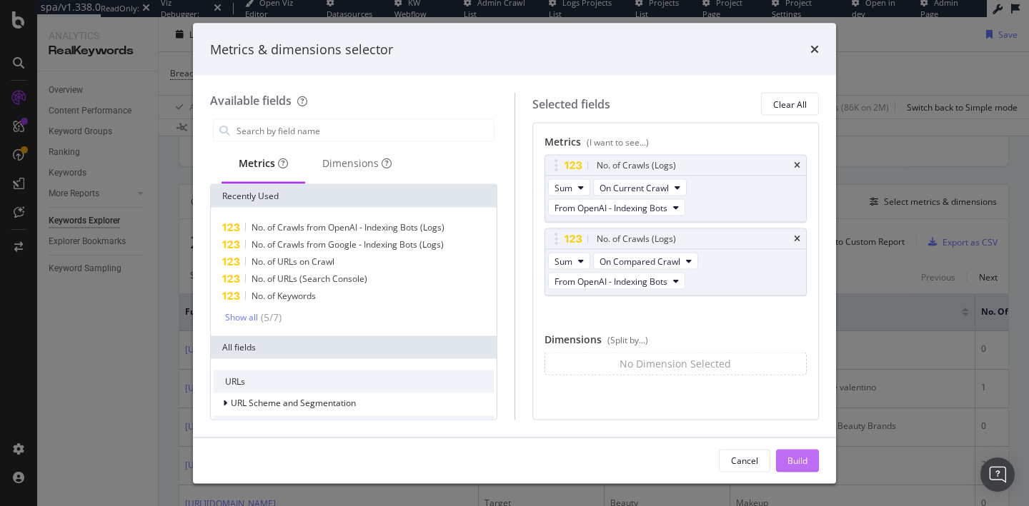
click at [792, 461] on div "Build" at bounding box center [797, 460] width 20 height 12
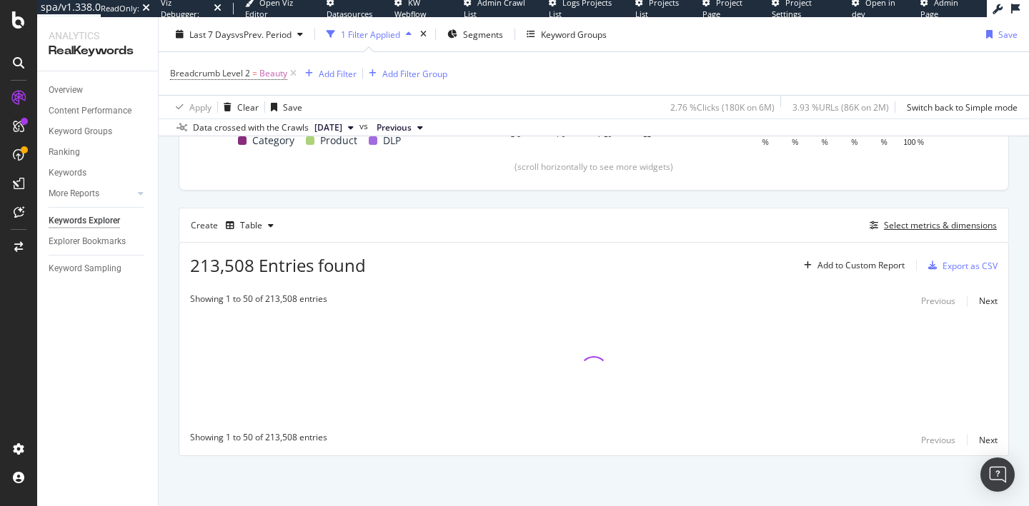
scroll to position [321, 0]
click at [411, 129] on span "Previous" at bounding box center [393, 127] width 35 height 13
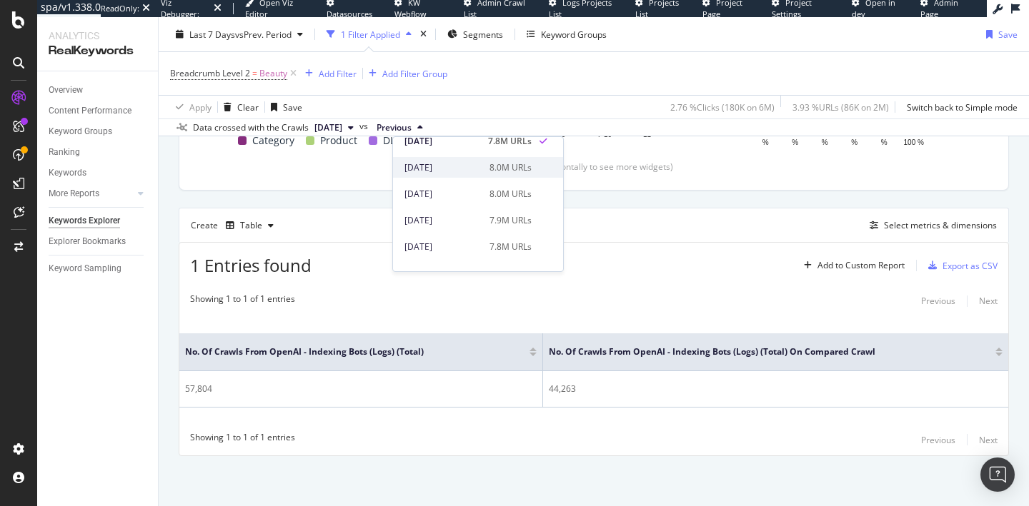
scroll to position [66, 0]
click at [451, 215] on div "[DATE]" at bounding box center [442, 216] width 76 height 13
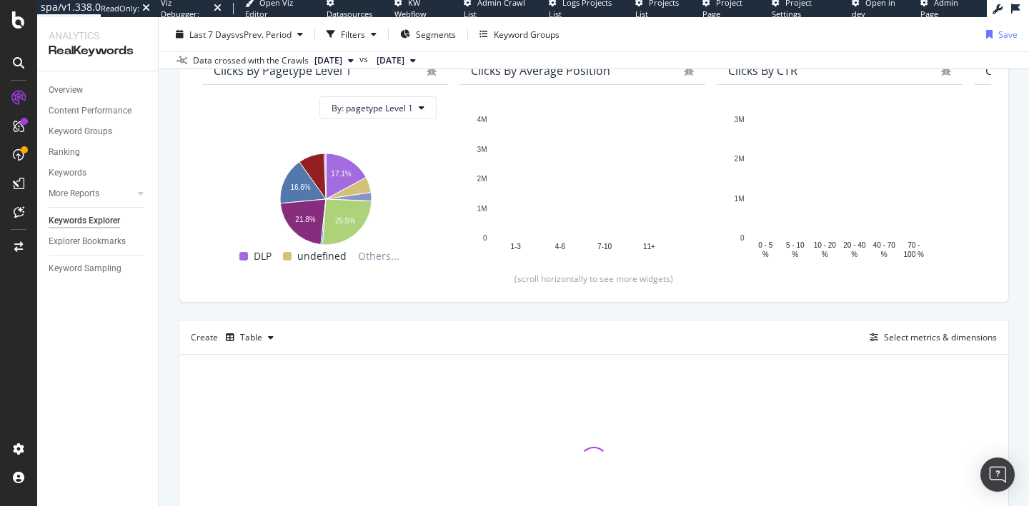
scroll to position [199, 0]
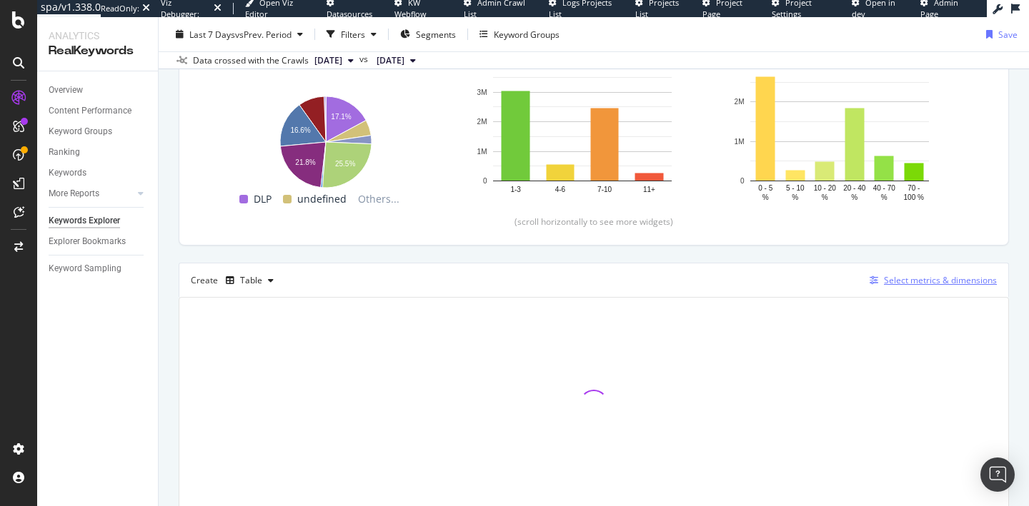
click at [901, 284] on div "Select metrics & dimensions" at bounding box center [940, 280] width 113 height 12
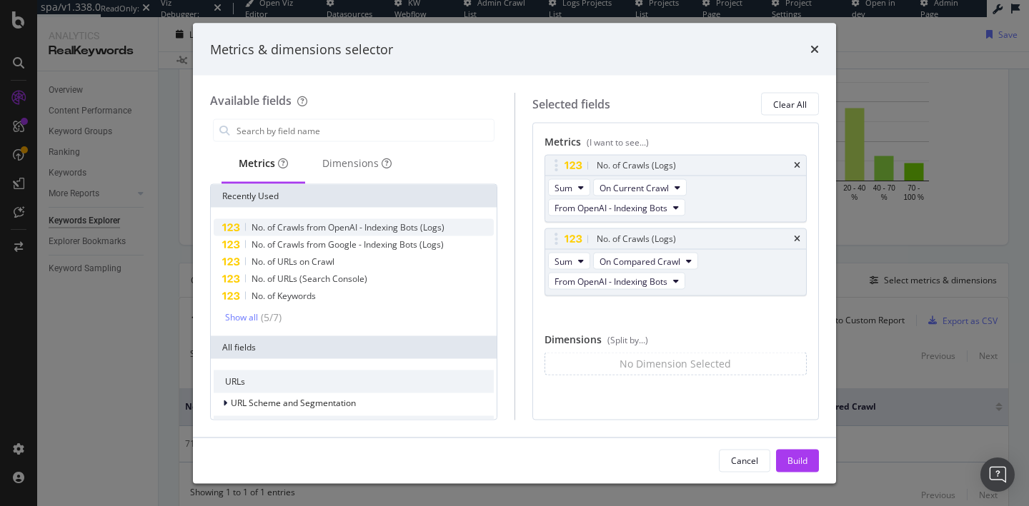
click at [374, 228] on span "No. of Crawls from OpenAI - Indexing Bots (Logs)" at bounding box center [347, 227] width 193 height 12
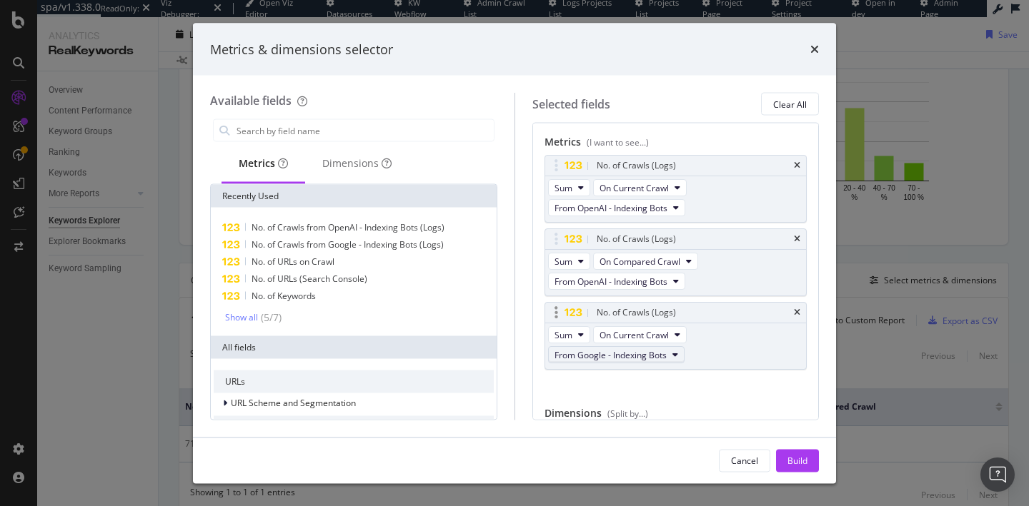
click at [600, 359] on span "From Google - Indexing Bots" at bounding box center [610, 355] width 112 height 12
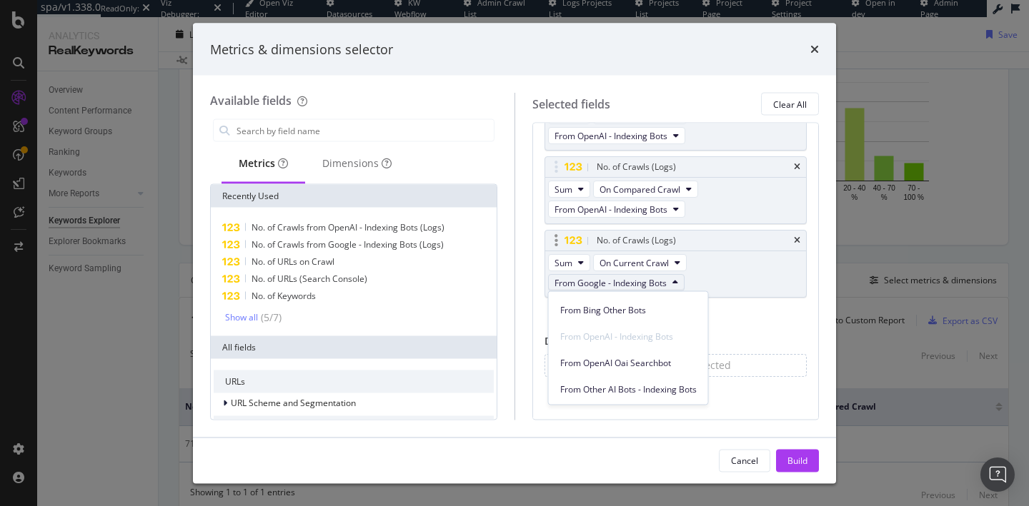
scroll to position [216, 0]
click at [625, 261] on span "On Current Crawl" at bounding box center [633, 262] width 69 height 12
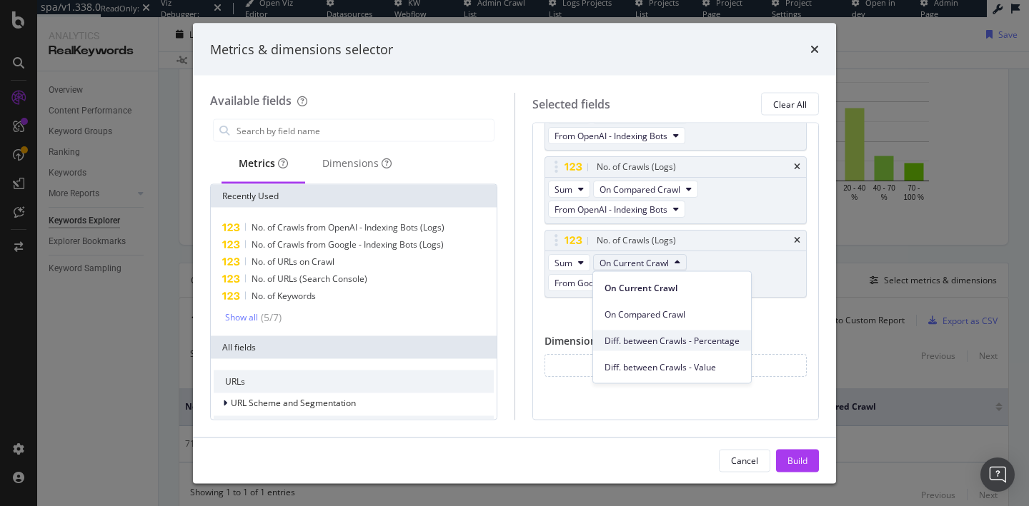
click at [645, 344] on span "Diff. between Crawls - Percentage" at bounding box center [671, 340] width 135 height 13
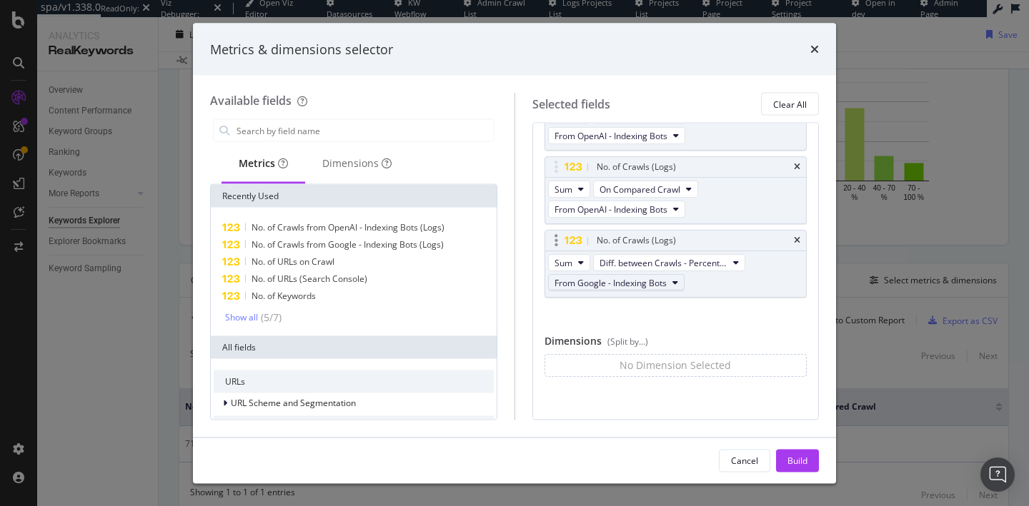
click at [623, 289] on button "From Google - Indexing Bots" at bounding box center [616, 282] width 136 height 17
click at [620, 368] on span "From OpenAI - Indexing Bots" at bounding box center [628, 368] width 136 height 13
click at [801, 461] on div "Build" at bounding box center [797, 460] width 20 height 12
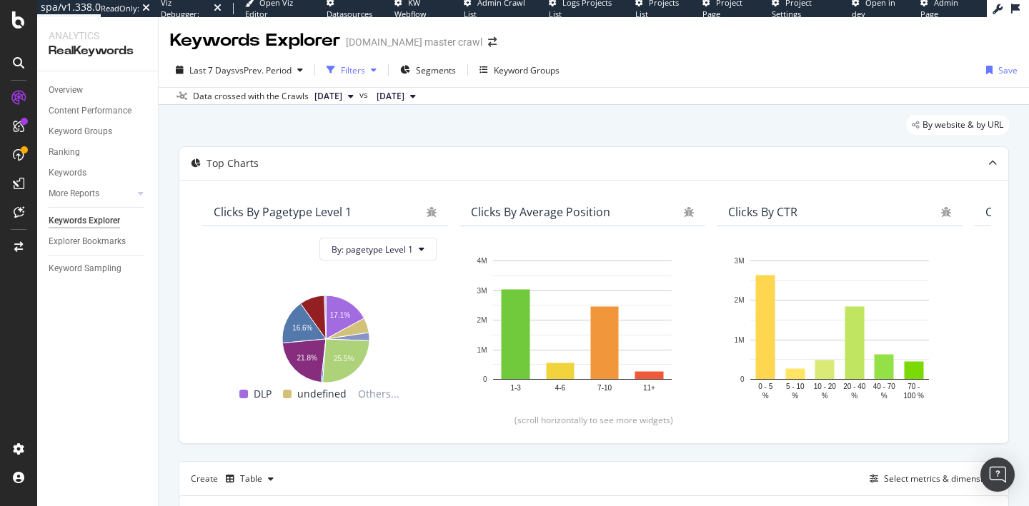
click at [352, 76] on div "Filters" at bounding box center [353, 70] width 24 height 12
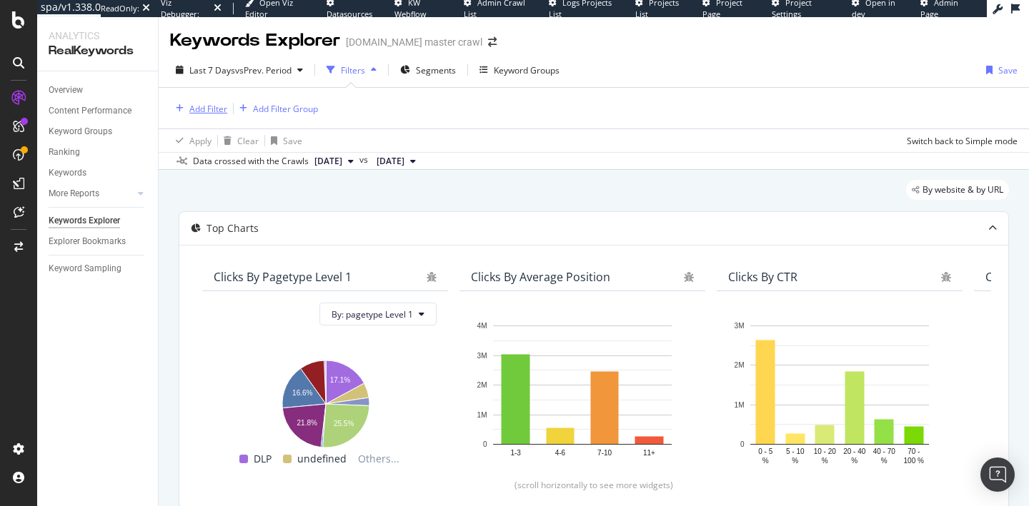
click at [209, 106] on div "Add Filter" at bounding box center [208, 109] width 38 height 12
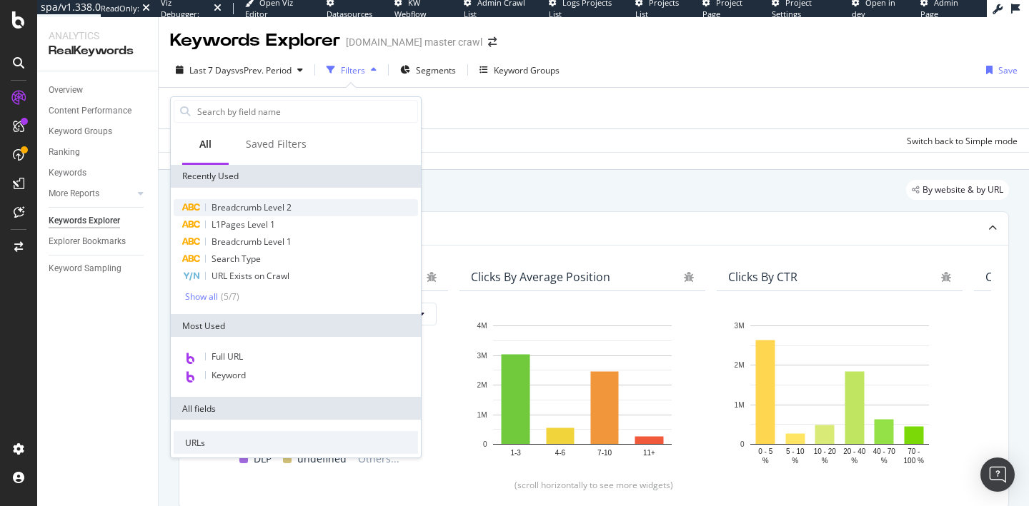
click at [241, 211] on span "Breadcrumb Level 2" at bounding box center [251, 207] width 80 height 12
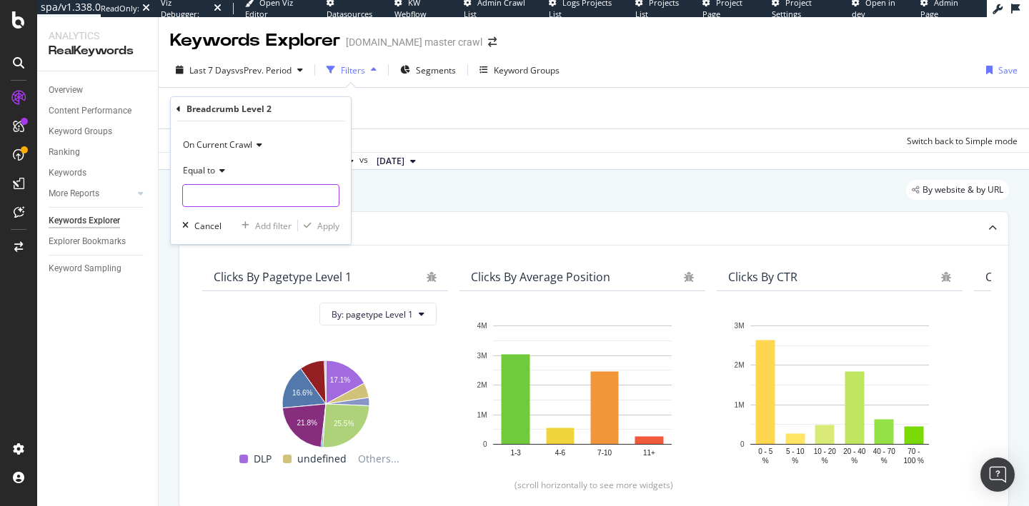
click at [214, 189] on input "text" at bounding box center [261, 195] width 156 height 23
type input "Beauty"
click at [331, 228] on div "Apply" at bounding box center [328, 226] width 22 height 12
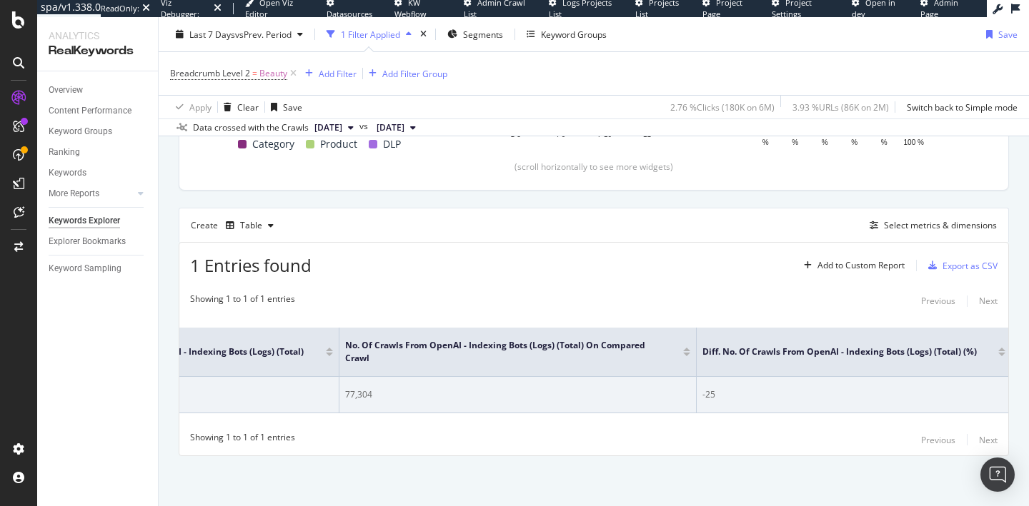
scroll to position [0, 124]
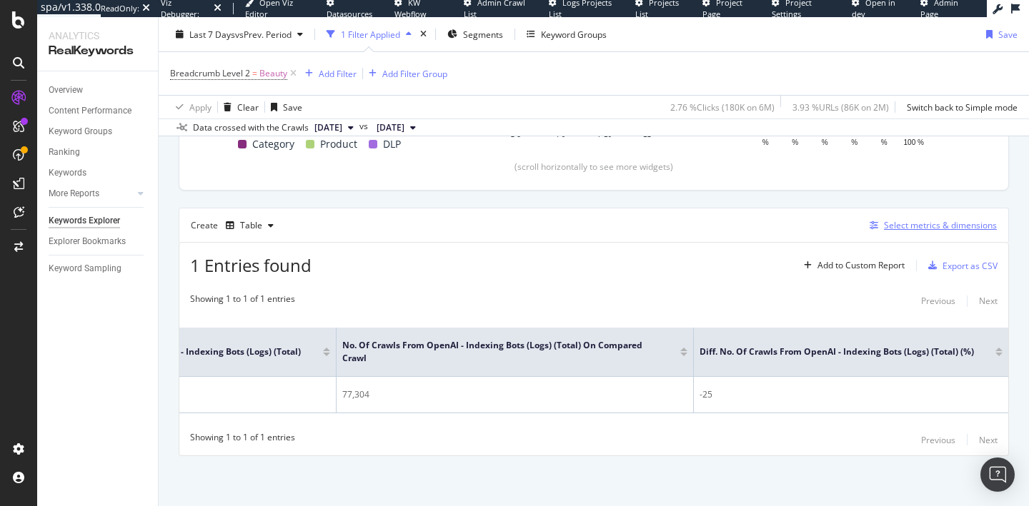
click at [939, 231] on div "Select metrics & dimensions" at bounding box center [940, 225] width 113 height 12
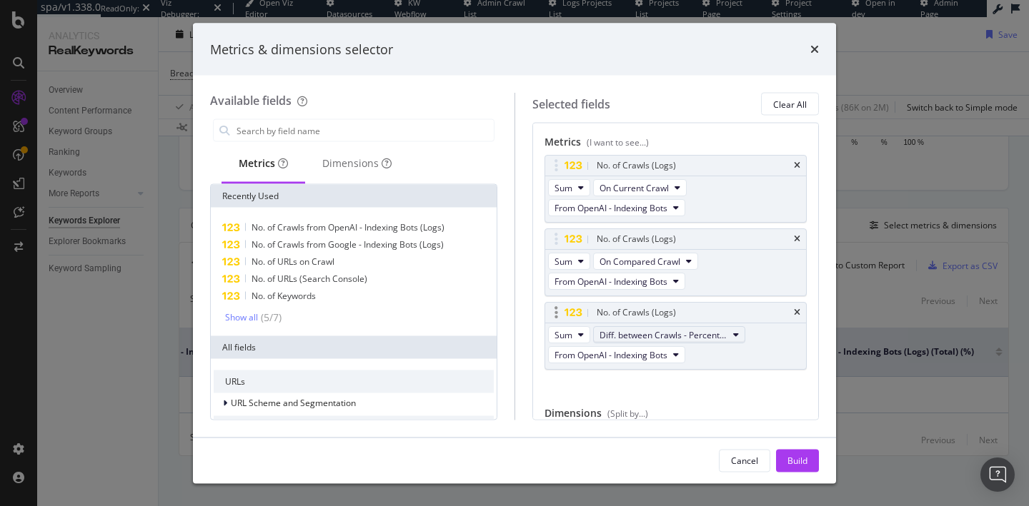
click at [648, 339] on span "Diff. between Crawls - Percentage" at bounding box center [663, 335] width 128 height 12
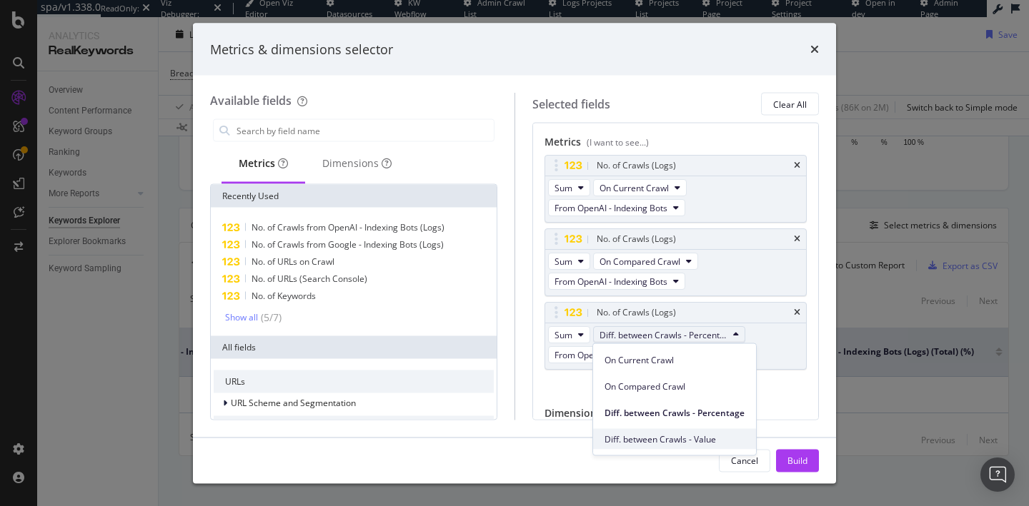
click at [635, 431] on div "Diff. between Crawls - Value" at bounding box center [674, 439] width 163 height 21
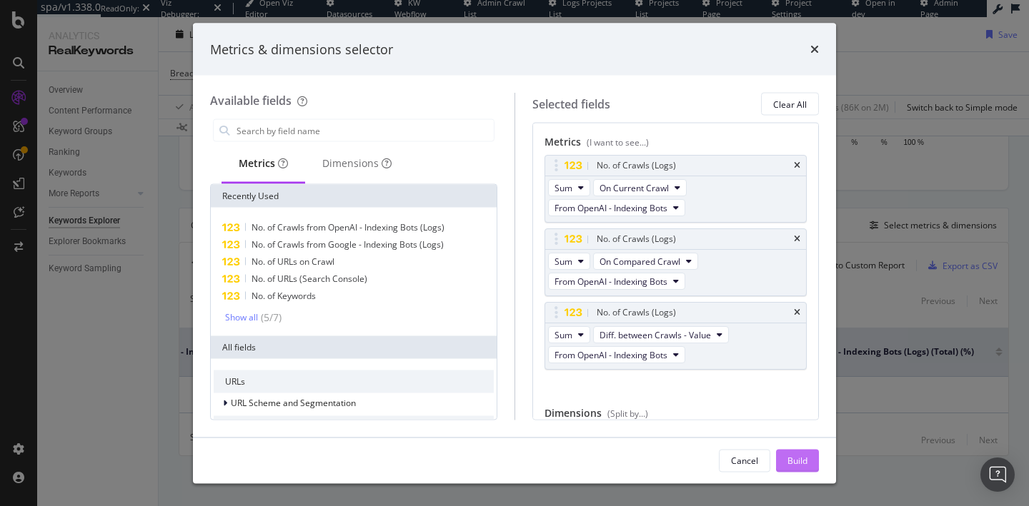
click at [799, 455] on div "Build" at bounding box center [797, 460] width 20 height 12
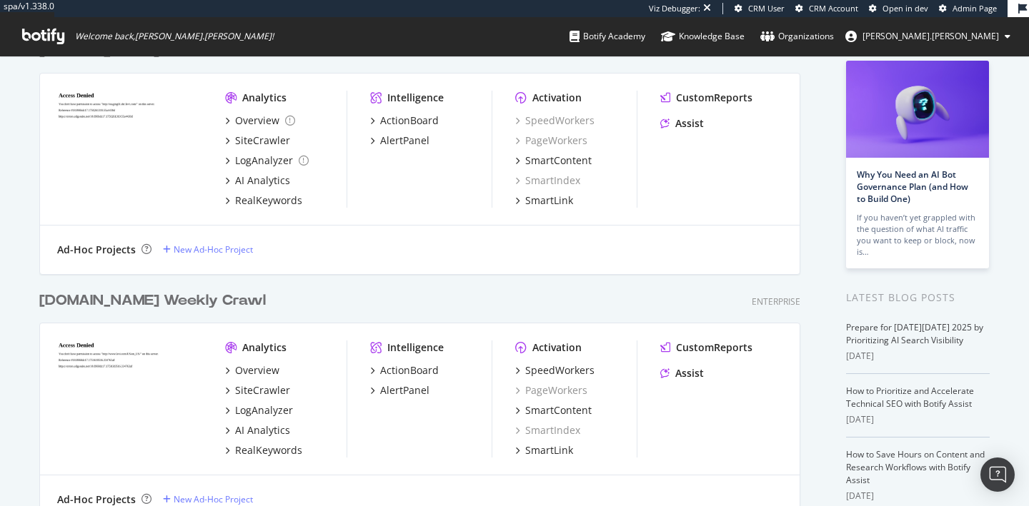
scroll to position [90, 0]
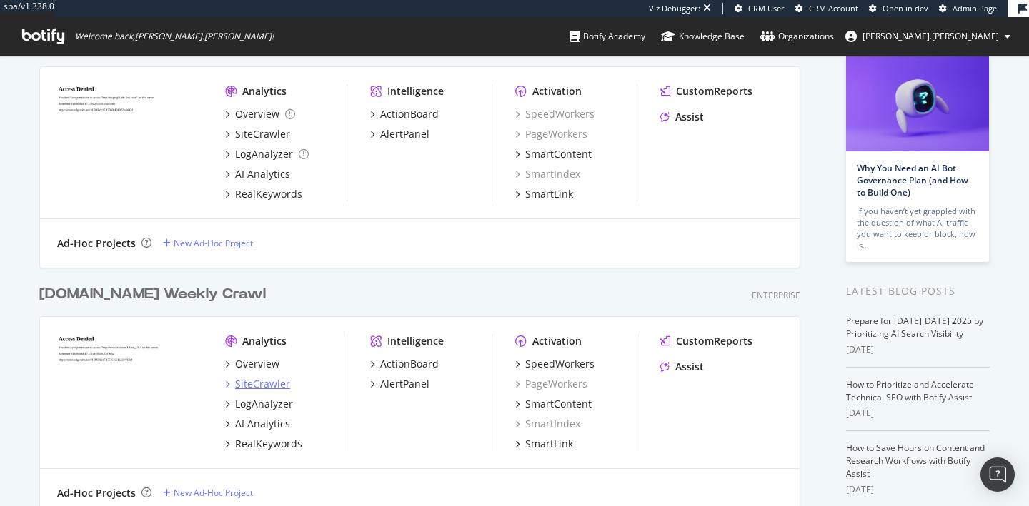
click at [266, 384] on div "SiteCrawler" at bounding box center [262, 384] width 55 height 14
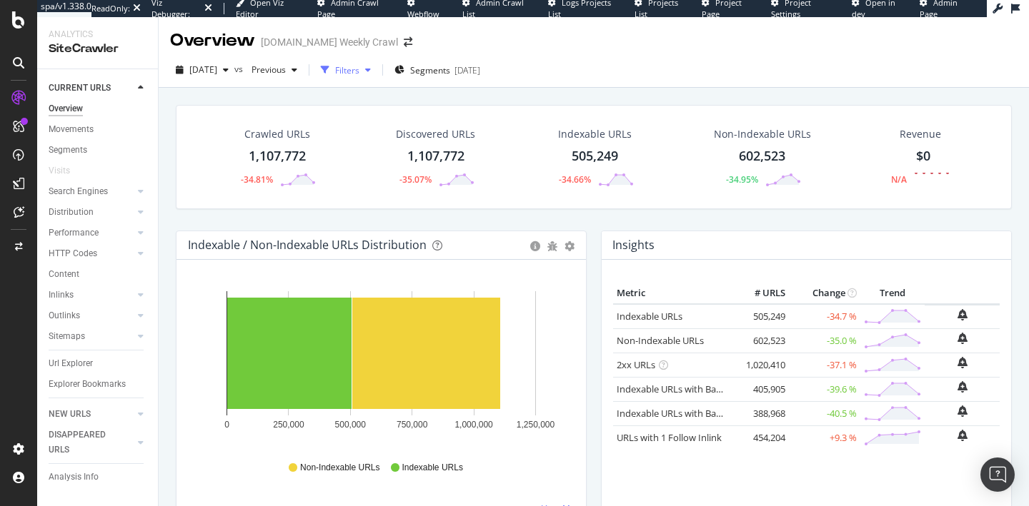
click at [359, 68] on div "Filters" at bounding box center [347, 70] width 24 height 12
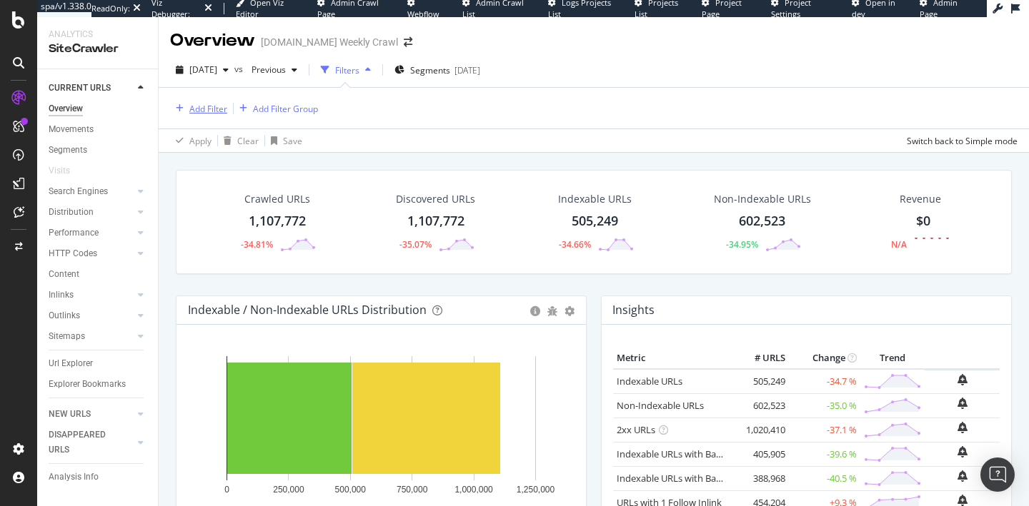
click at [207, 111] on div "Add Filter" at bounding box center [208, 109] width 38 height 12
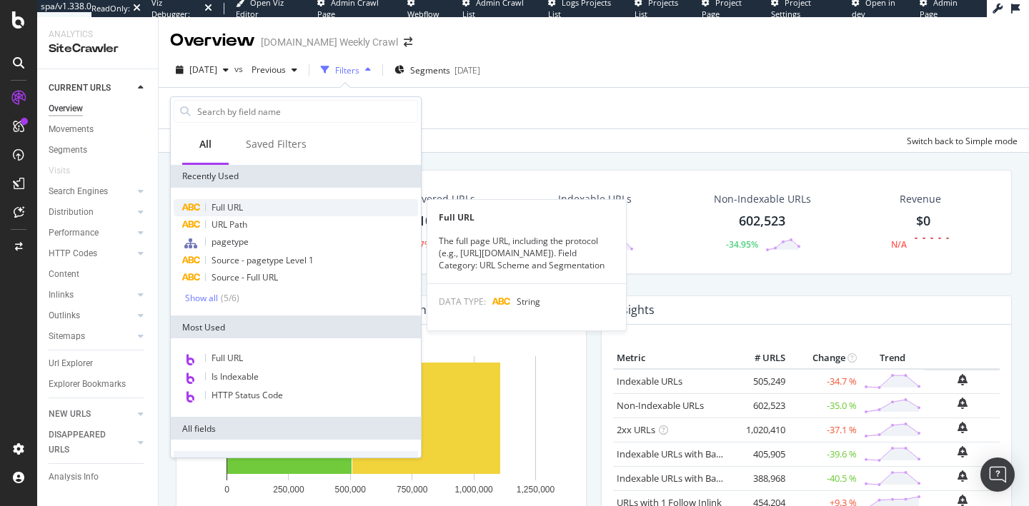
click at [229, 206] on span "Full URL" at bounding box center [226, 207] width 31 height 12
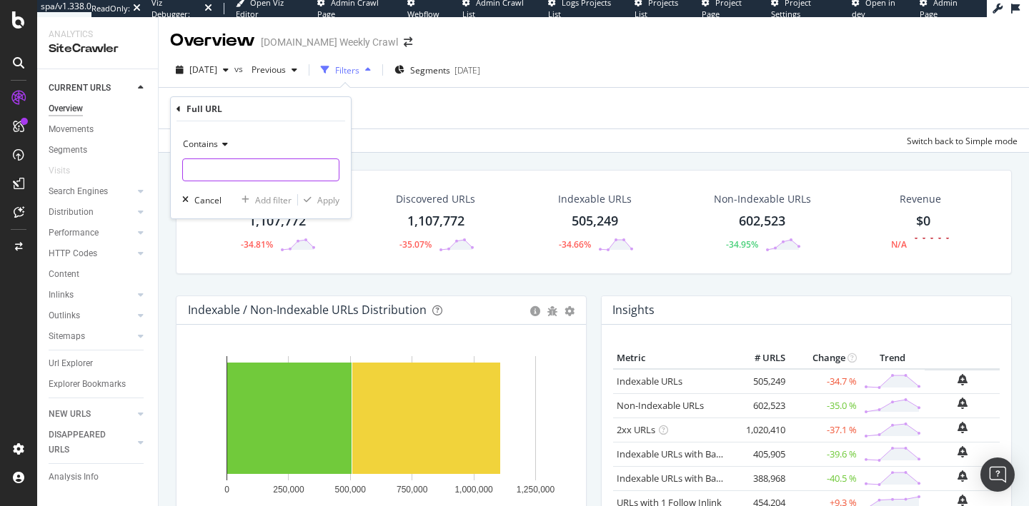
click at [201, 161] on input "text" at bounding box center [261, 170] width 156 height 23
type input "%2F"
click at [327, 205] on div "Apply" at bounding box center [328, 200] width 22 height 12
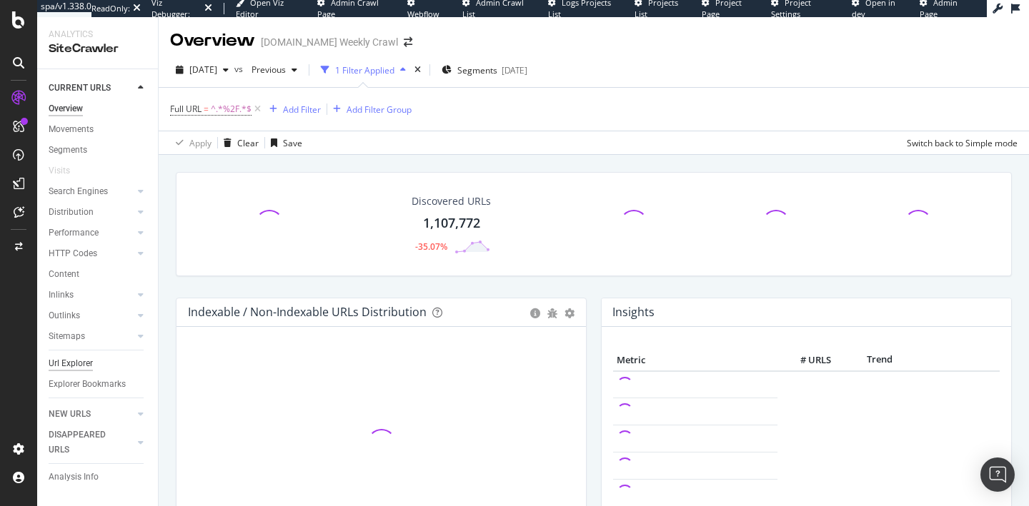
click at [71, 366] on div "Url Explorer" at bounding box center [71, 363] width 44 height 15
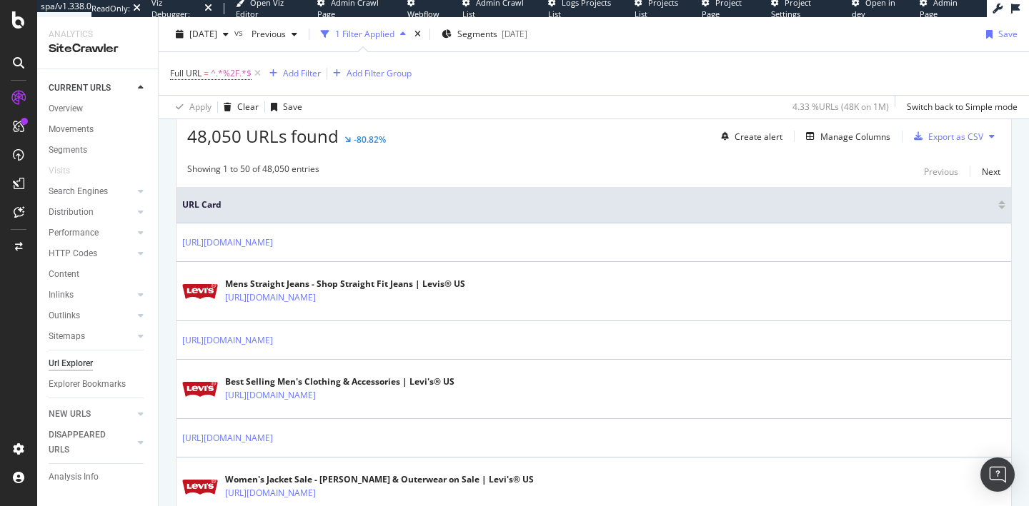
scroll to position [282, 0]
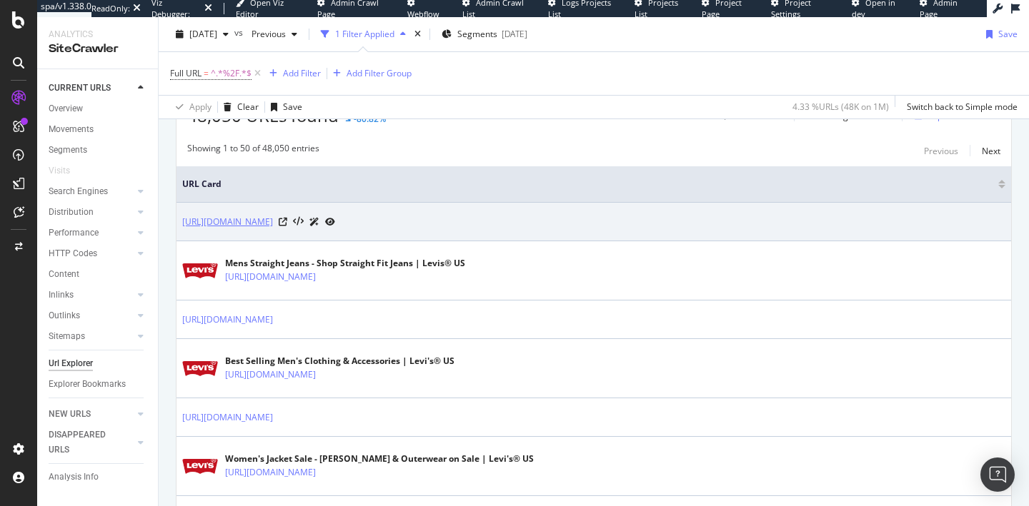
click at [273, 224] on link "https://www.levi.com/US/en_US/clothing%2Fmen%2Fjeans%2Fstraight/c/levi_clothing…" at bounding box center [227, 222] width 91 height 14
drag, startPoint x: 639, startPoint y: 222, endPoint x: 181, endPoint y: 226, distance: 457.9
click at [182, 226] on div "https://www.levi.com/US/en_US/clothing%2Fmen%2Fjeans%2Fstraight/c/levi_clothing…" at bounding box center [258, 221] width 153 height 15
copy link "https://www.levi.com/US/en_US/clothing%2Fmen%2Fjeans%2Fstraight/c/levi_clothing…"
